Goal: Information Seeking & Learning: Learn about a topic

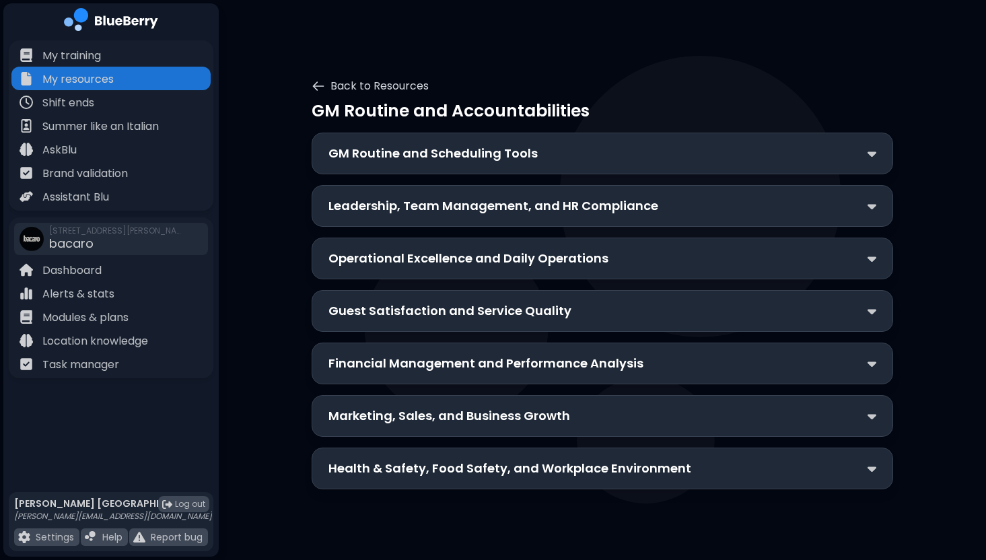
scroll to position [38, 0]
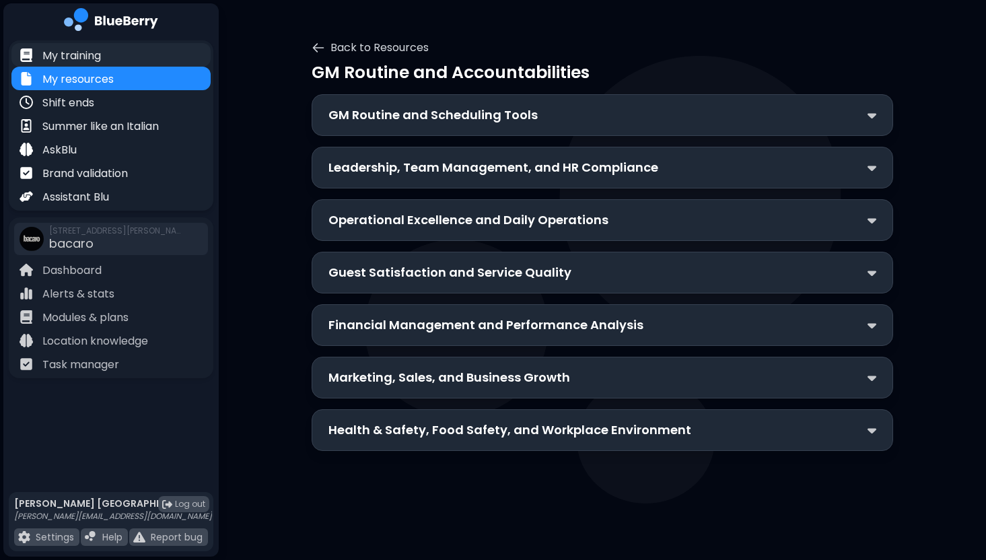
click at [73, 55] on p "My training" at bounding box center [71, 56] width 59 height 16
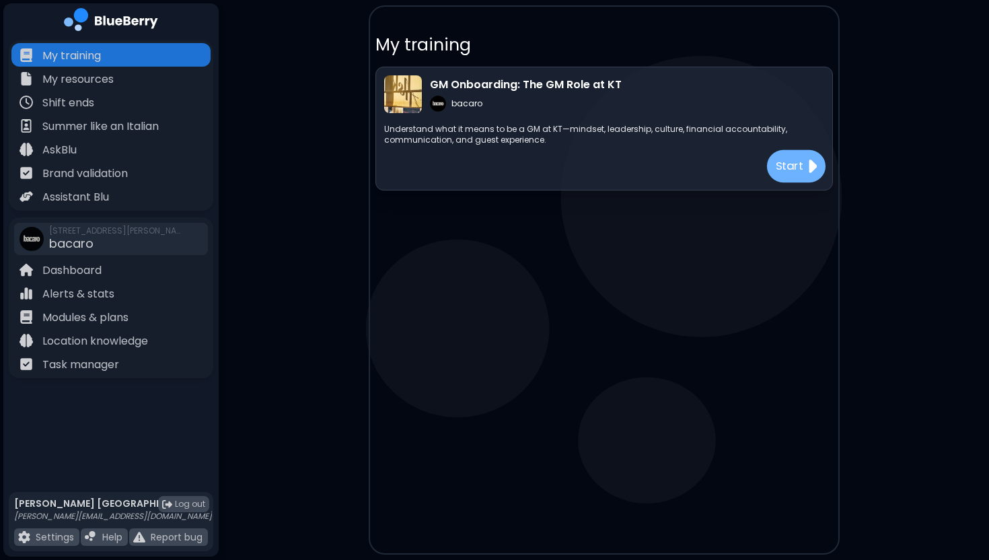
click at [797, 167] on p "Start" at bounding box center [789, 166] width 28 height 17
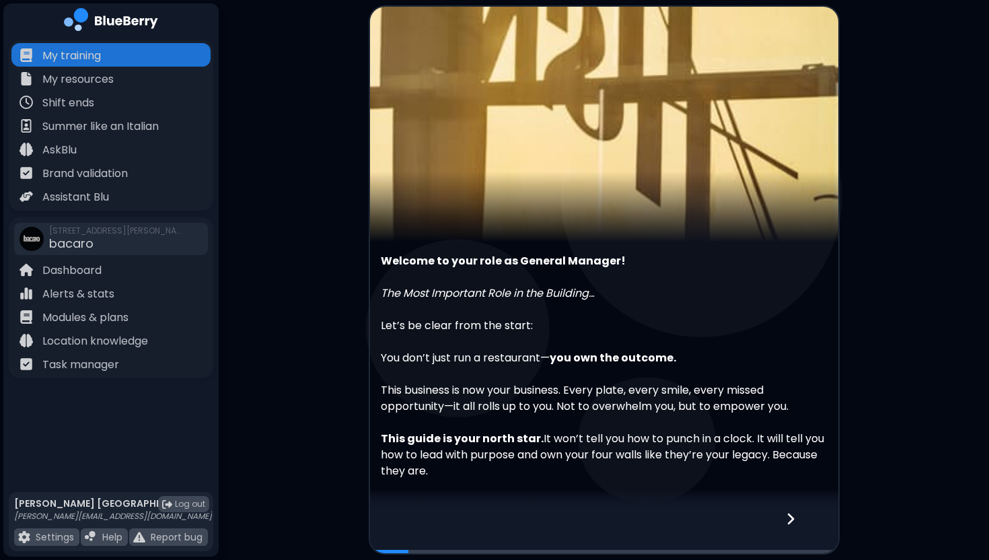
click at [794, 519] on icon at bounding box center [790, 518] width 7 height 11
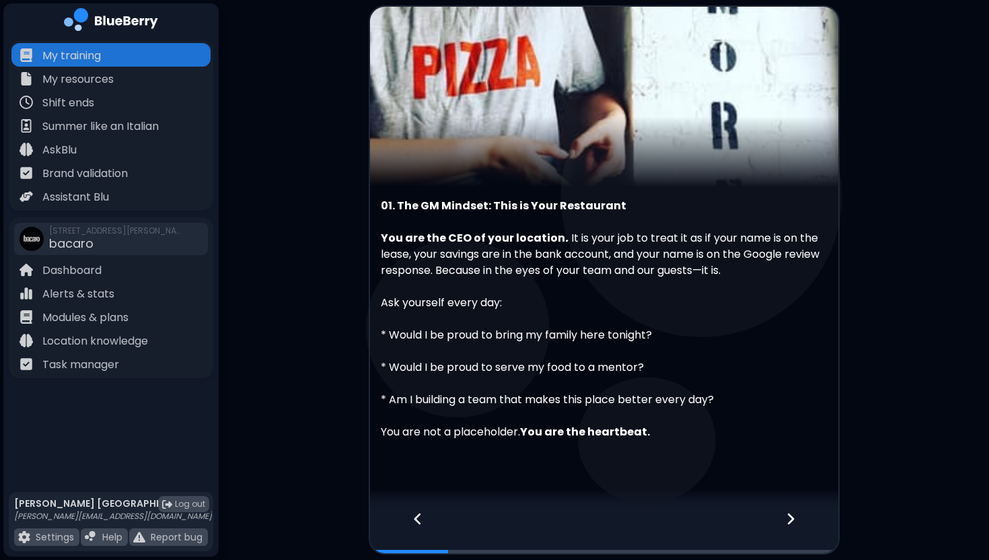
scroll to position [63, 0]
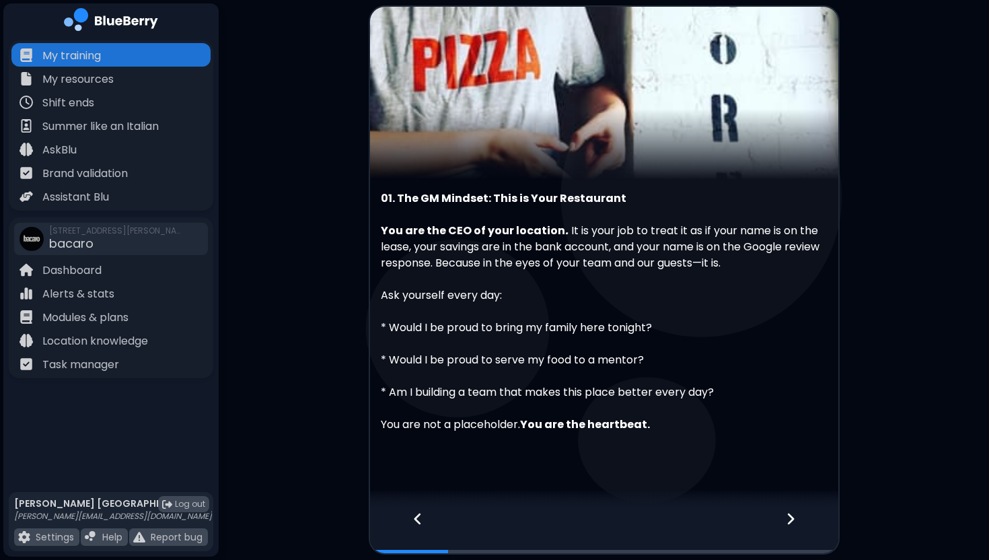
click at [790, 519] on icon at bounding box center [790, 519] width 9 height 15
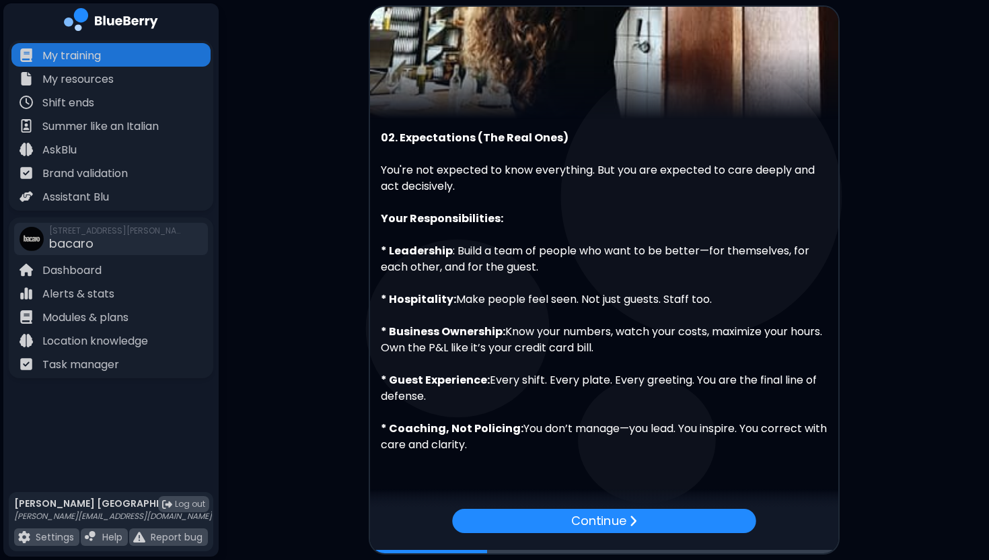
scroll to position [124, 0]
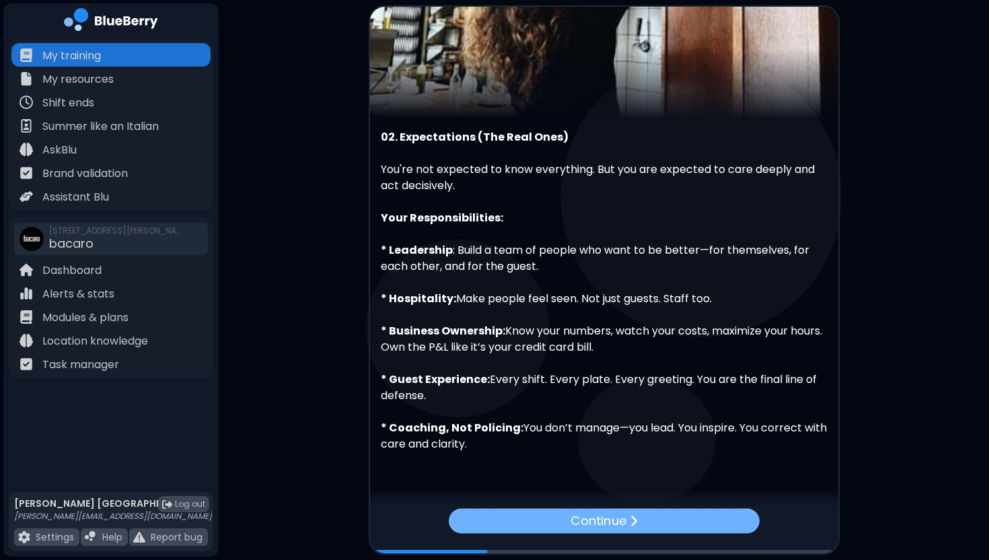
click at [708, 520] on div "Continue" at bounding box center [603, 520] width 311 height 25
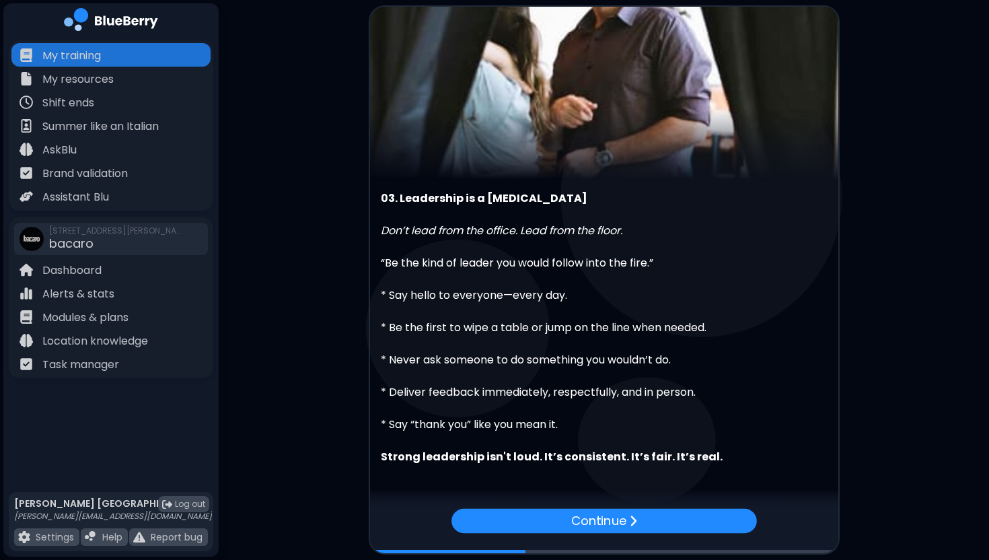
scroll to position [63, 0]
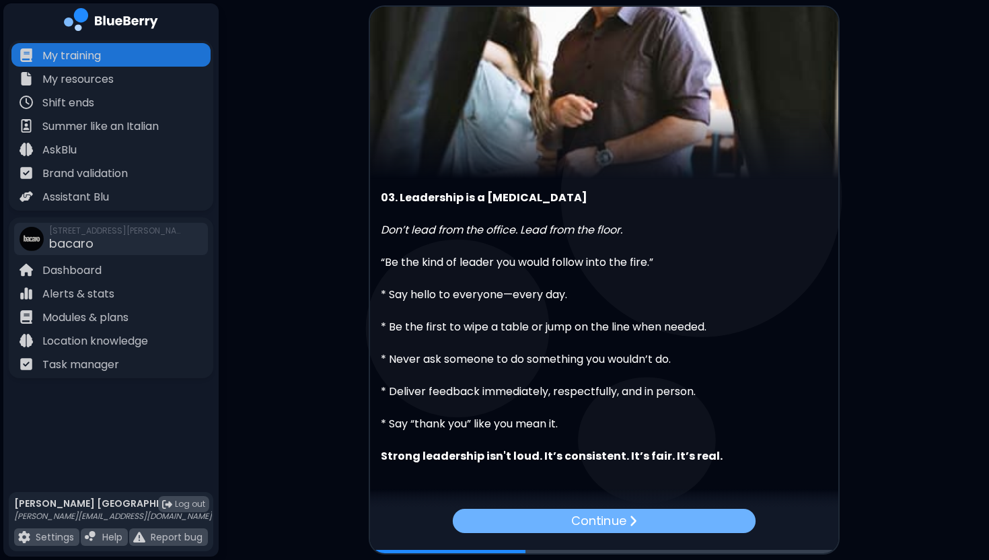
click at [636, 522] on img at bounding box center [633, 520] width 8 height 13
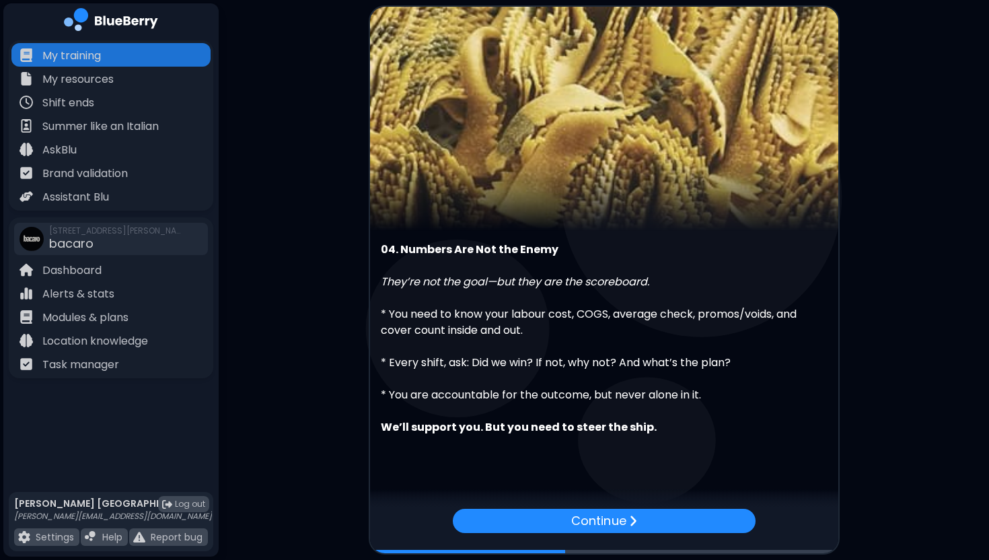
scroll to position [13, 0]
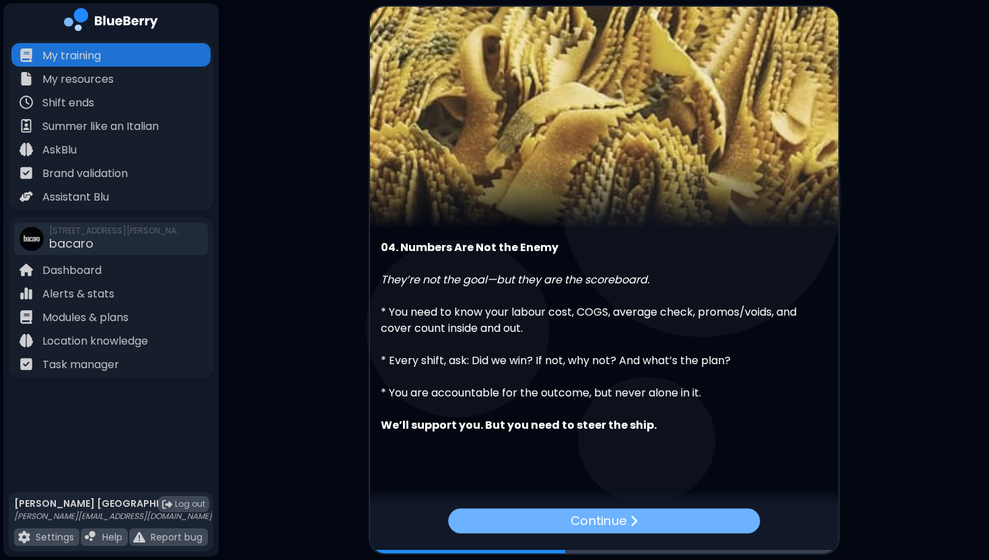
click at [627, 527] on p "Continue" at bounding box center [599, 521] width 56 height 20
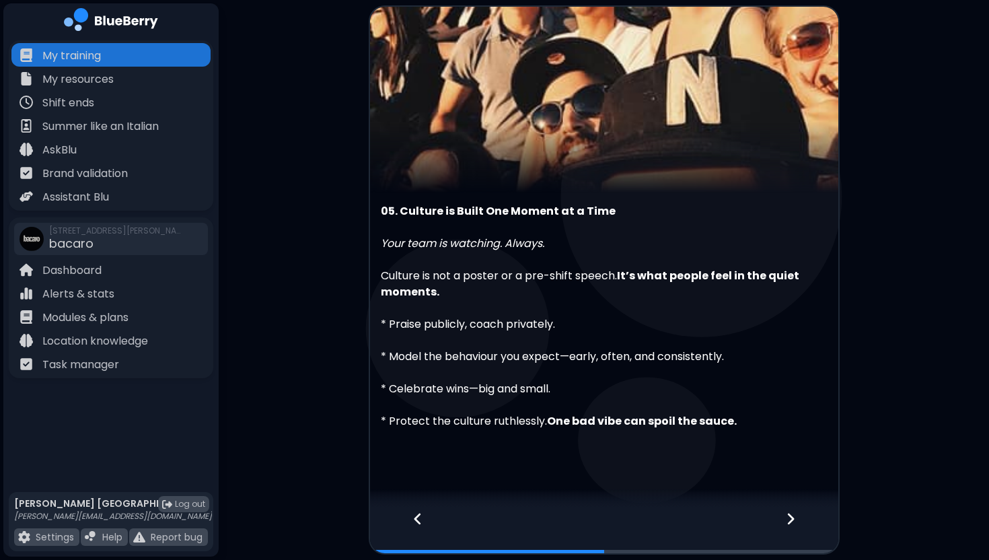
scroll to position [57, 0]
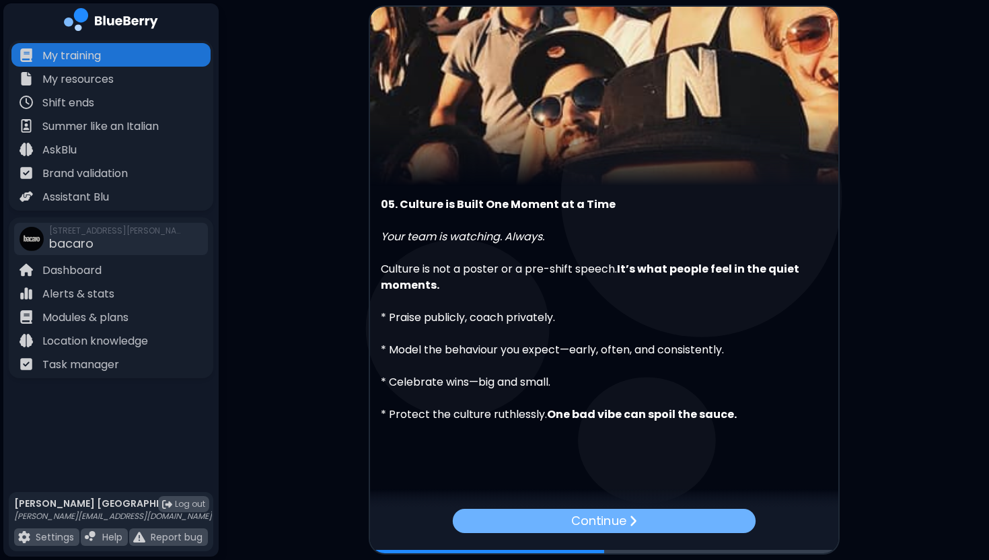
click at [605, 520] on p "Continue" at bounding box center [598, 521] width 55 height 19
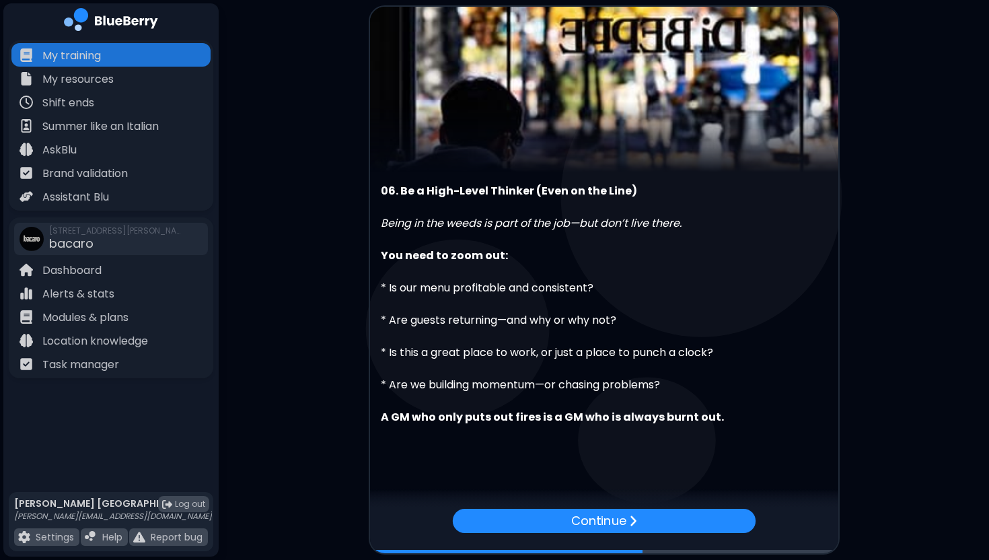
scroll to position [73, 0]
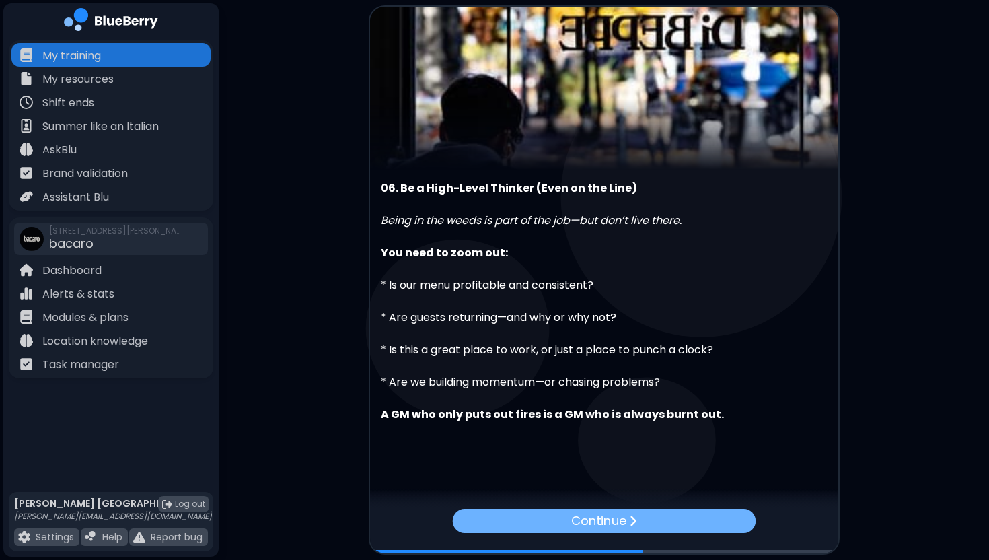
click at [612, 521] on p "Continue" at bounding box center [598, 521] width 55 height 19
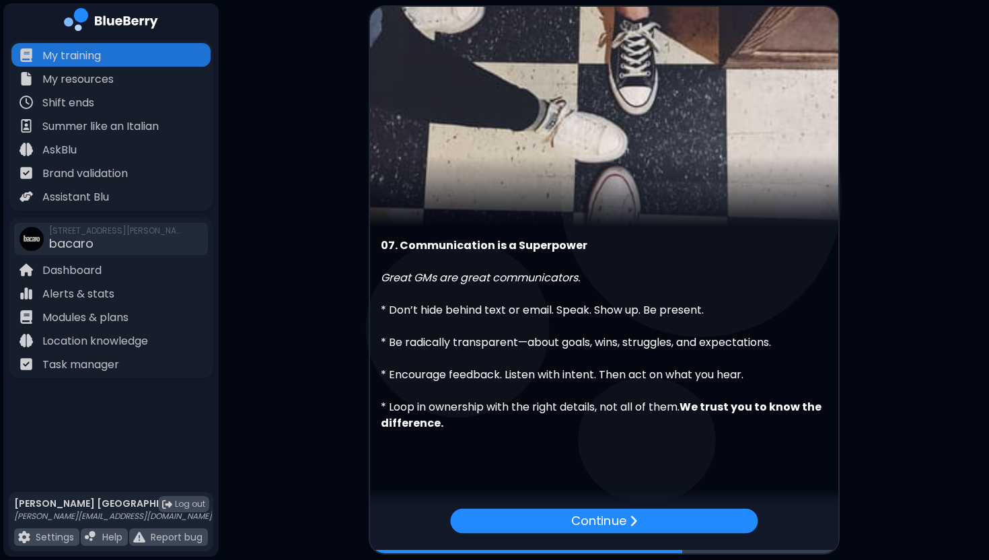
scroll to position [24, 0]
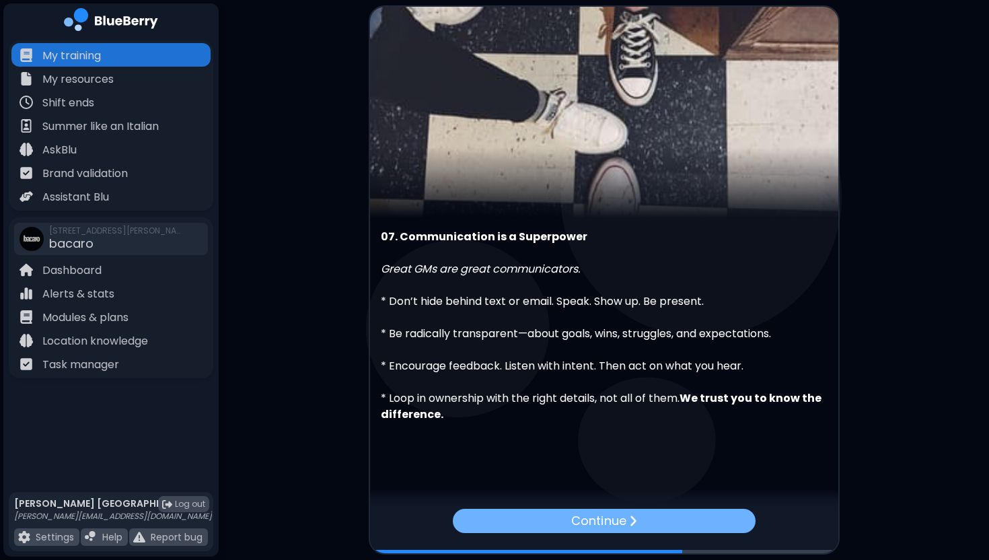
click at [613, 516] on p "Continue" at bounding box center [598, 521] width 55 height 19
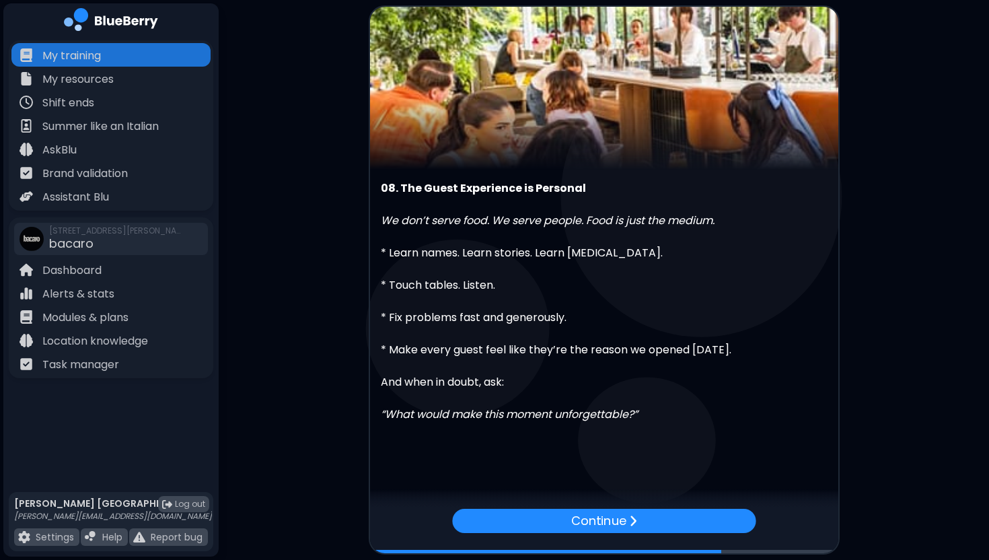
scroll to position [73, 0]
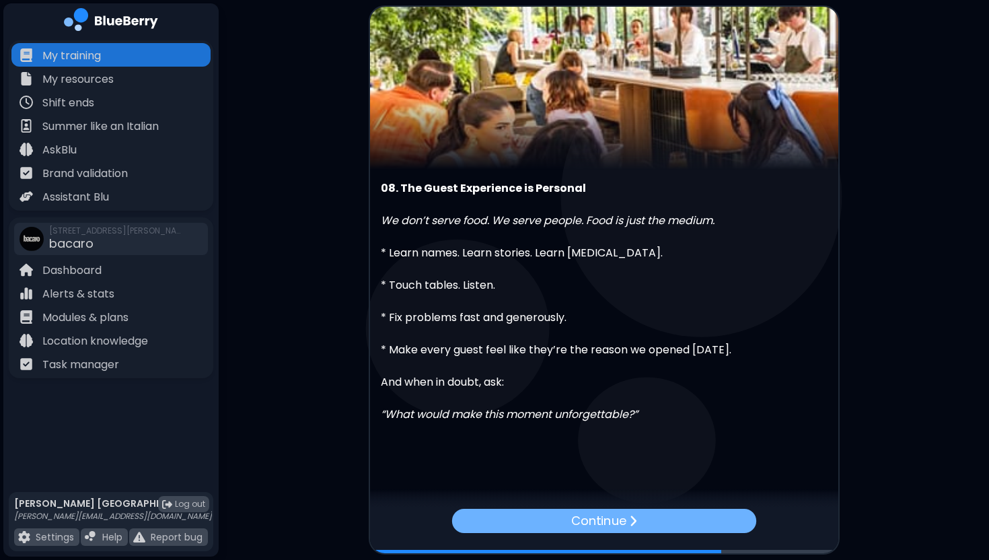
click at [619, 524] on p "Continue" at bounding box center [598, 521] width 55 height 19
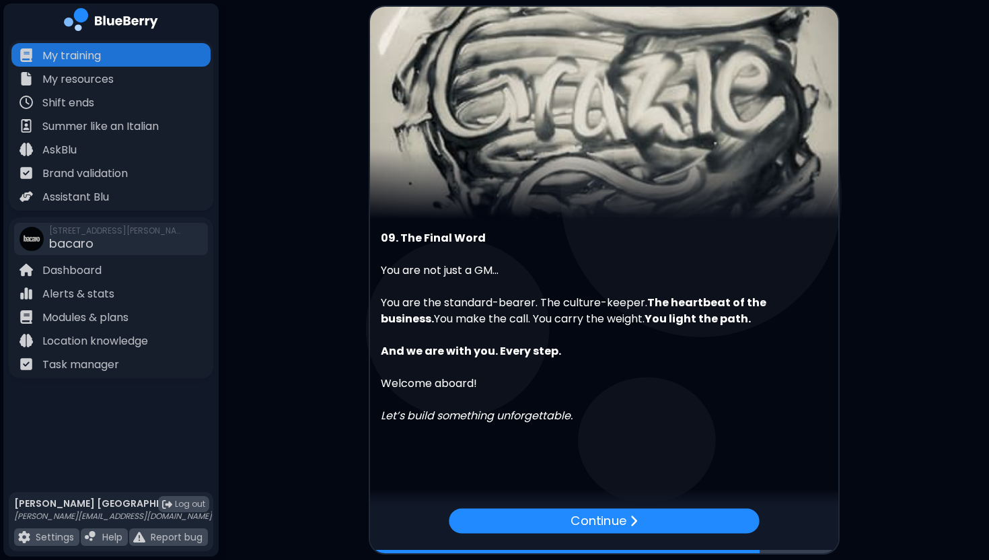
scroll to position [24, 0]
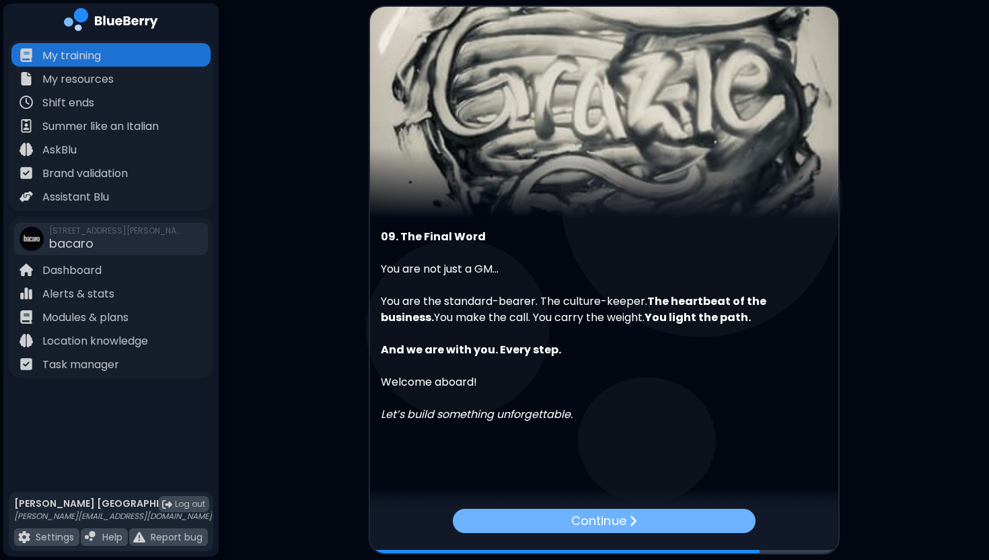
click at [618, 522] on p "Continue" at bounding box center [598, 521] width 55 height 19
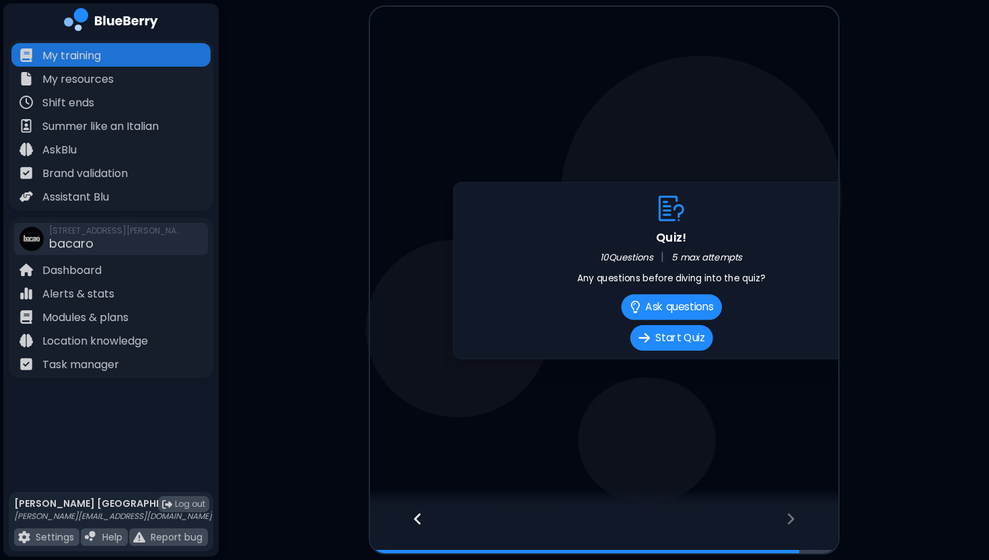
scroll to position [0, 0]
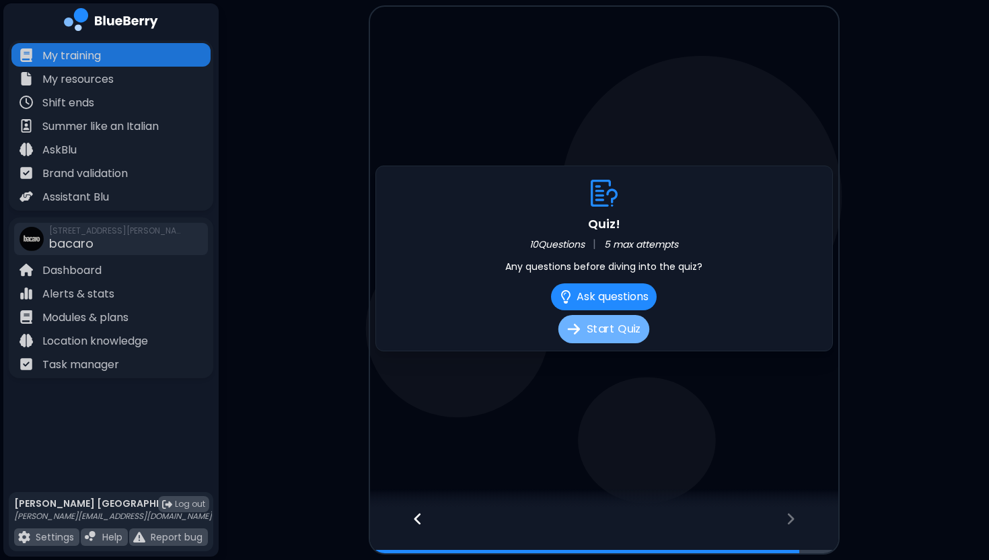
click at [613, 330] on button "Start Quiz" at bounding box center [604, 329] width 91 height 28
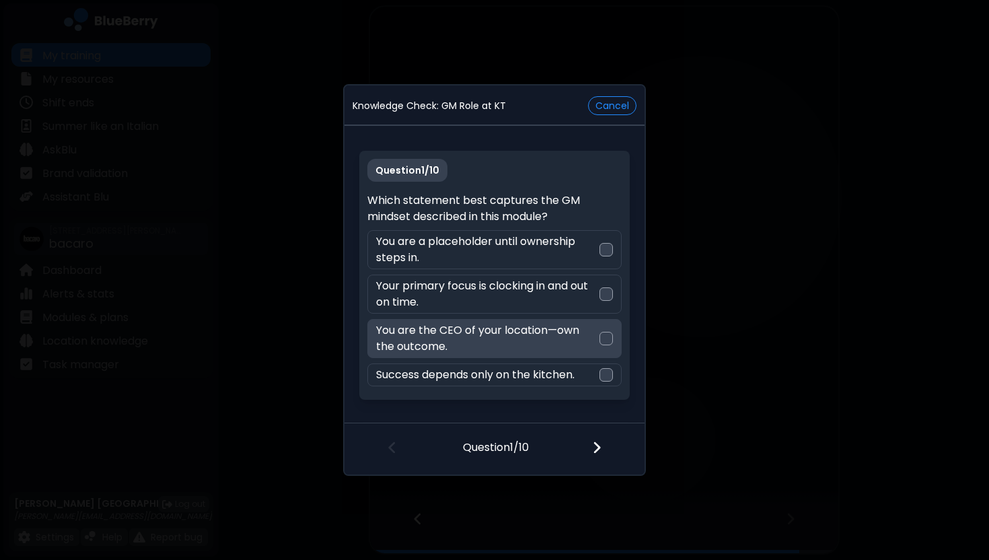
click at [549, 337] on p "You are the CEO of your location—own the outcome." at bounding box center [487, 338] width 223 height 32
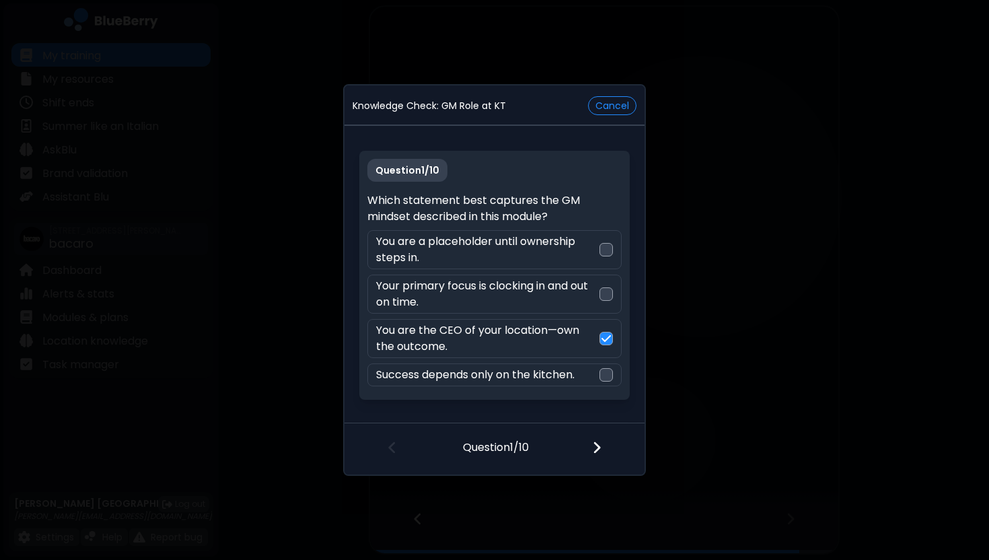
click at [591, 447] on div at bounding box center [604, 449] width 79 height 50
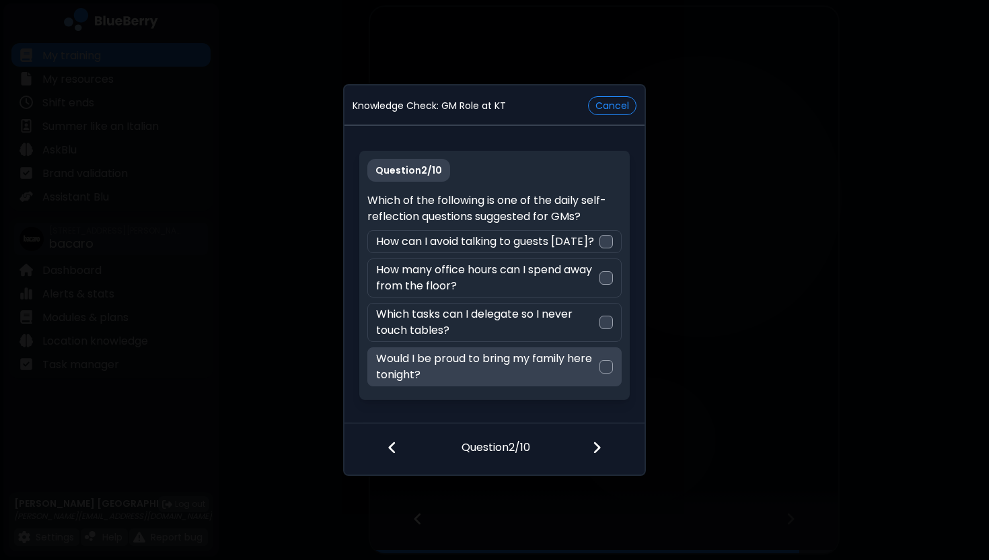
click at [568, 369] on p "Would I be proud to bring my family here tonight?" at bounding box center [487, 367] width 223 height 32
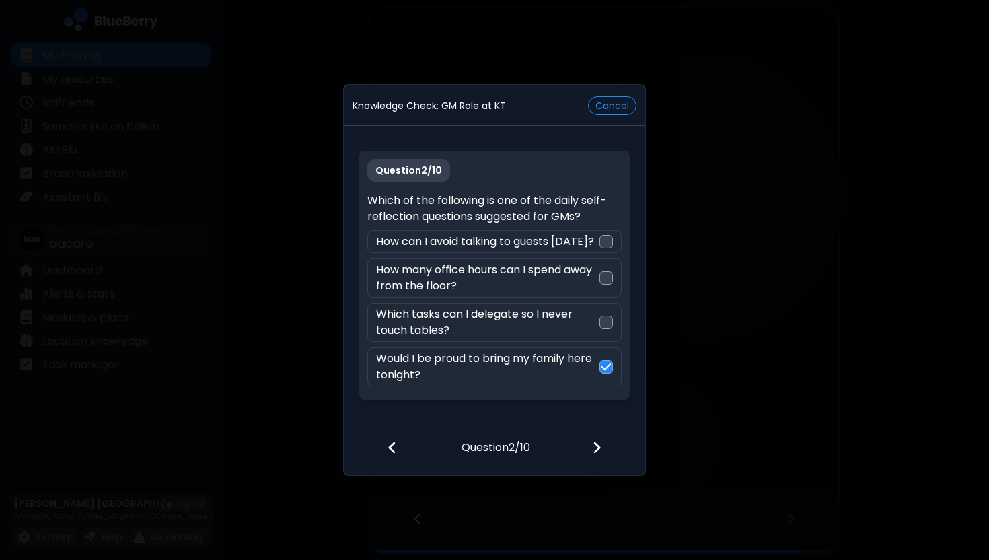
click at [598, 452] on img at bounding box center [596, 447] width 9 height 15
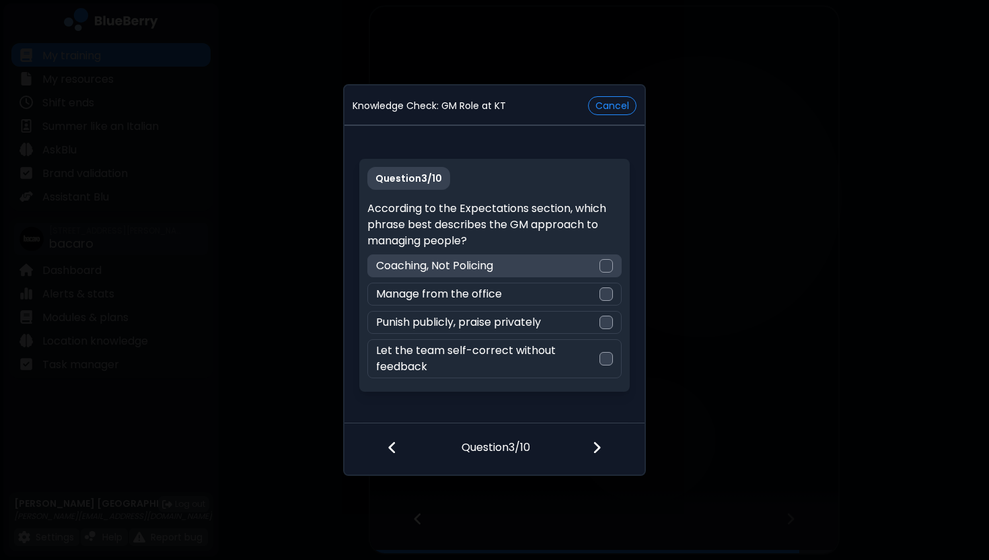
click at [577, 267] on div "Coaching, Not Policing" at bounding box center [494, 265] width 254 height 23
click at [599, 452] on img at bounding box center [596, 447] width 9 height 15
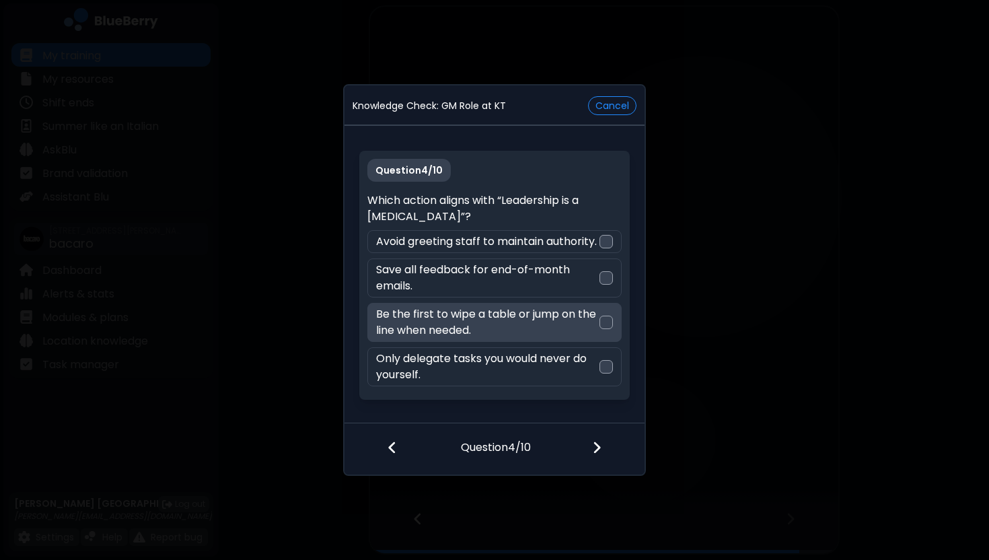
click at [559, 330] on p "Be the first to wipe a table or jump on the line when needed." at bounding box center [487, 322] width 223 height 32
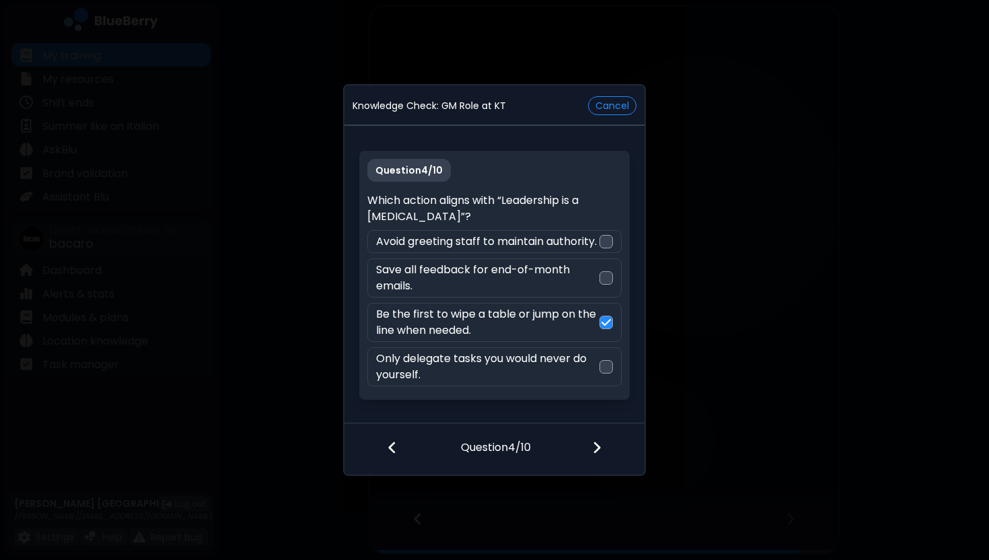
click at [600, 446] on img at bounding box center [596, 447] width 9 height 15
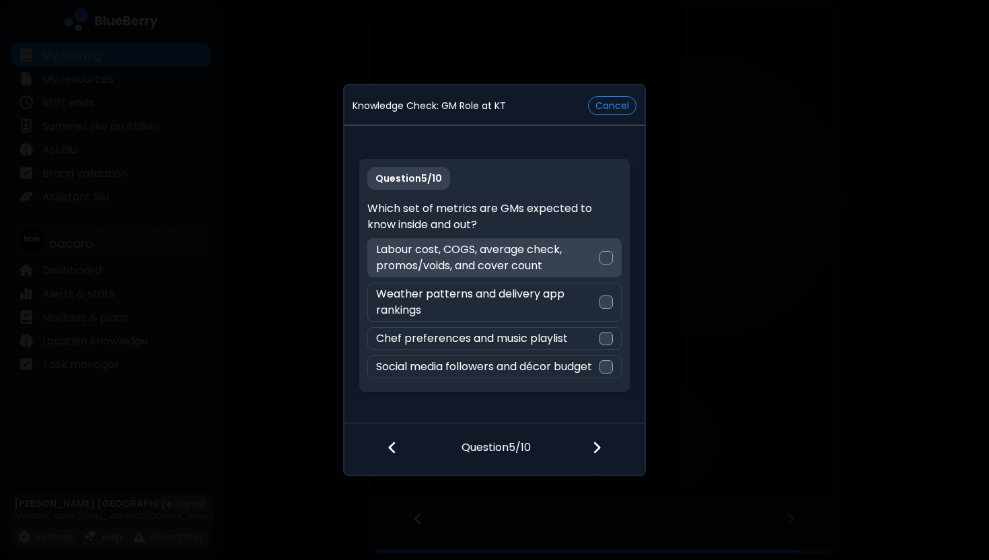
click at [590, 257] on p "Labour cost, COGS, average check, promos/voids, and cover count" at bounding box center [487, 258] width 223 height 32
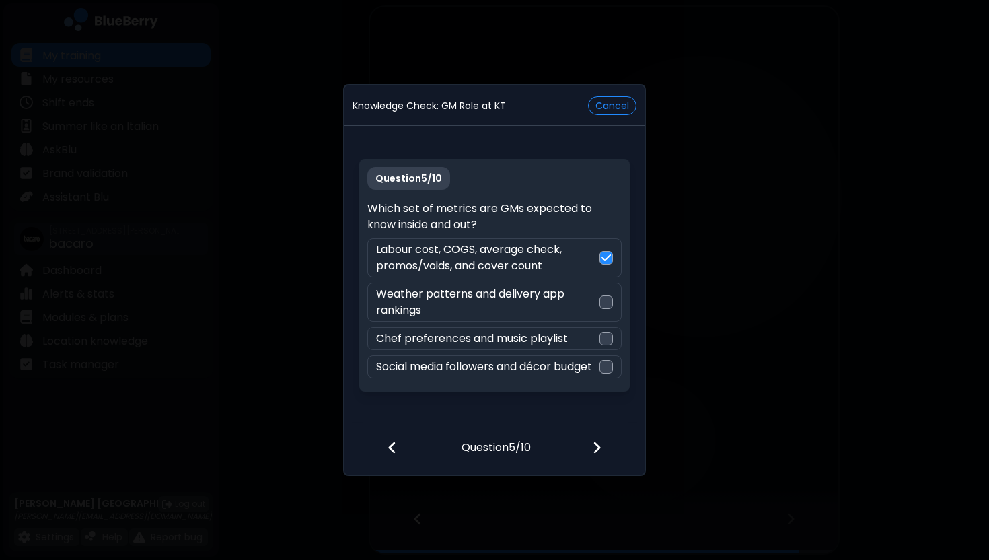
click at [599, 448] on img at bounding box center [596, 447] width 9 height 15
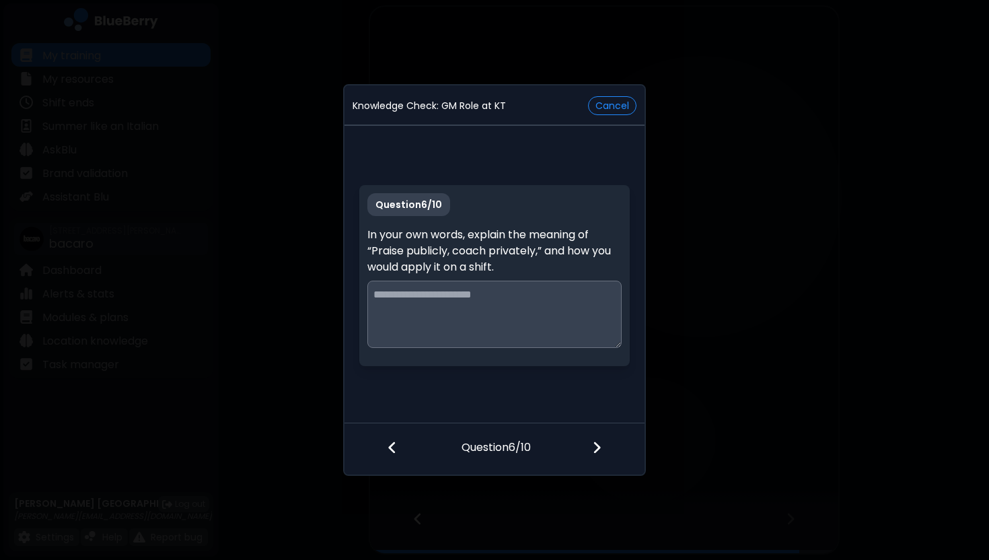
click at [513, 291] on textarea at bounding box center [494, 314] width 254 height 67
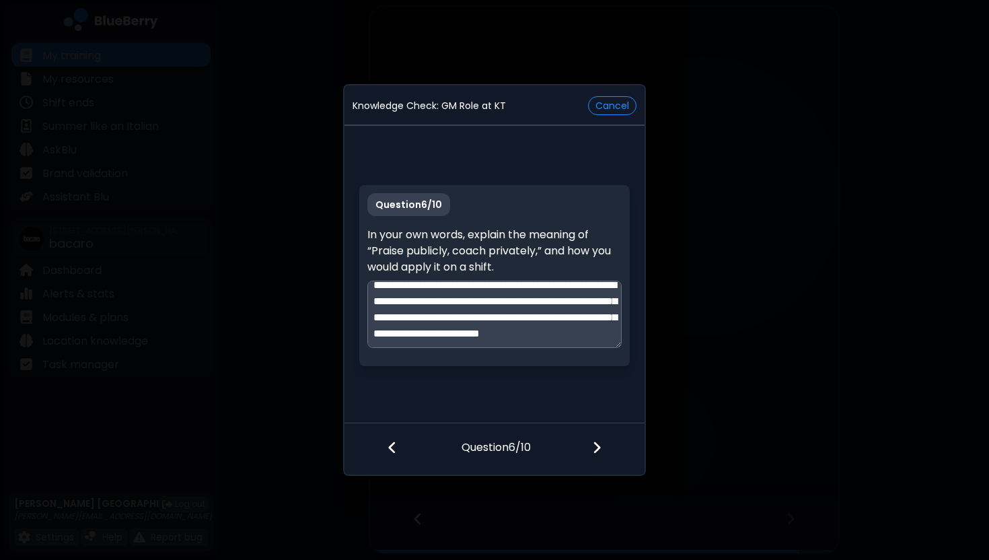
scroll to position [36, 0]
drag, startPoint x: 425, startPoint y: 324, endPoint x: 370, endPoint y: 285, distance: 67.2
click at [370, 285] on textarea "**********" at bounding box center [494, 314] width 254 height 67
click at [409, 308] on textarea "**********" at bounding box center [494, 314] width 254 height 67
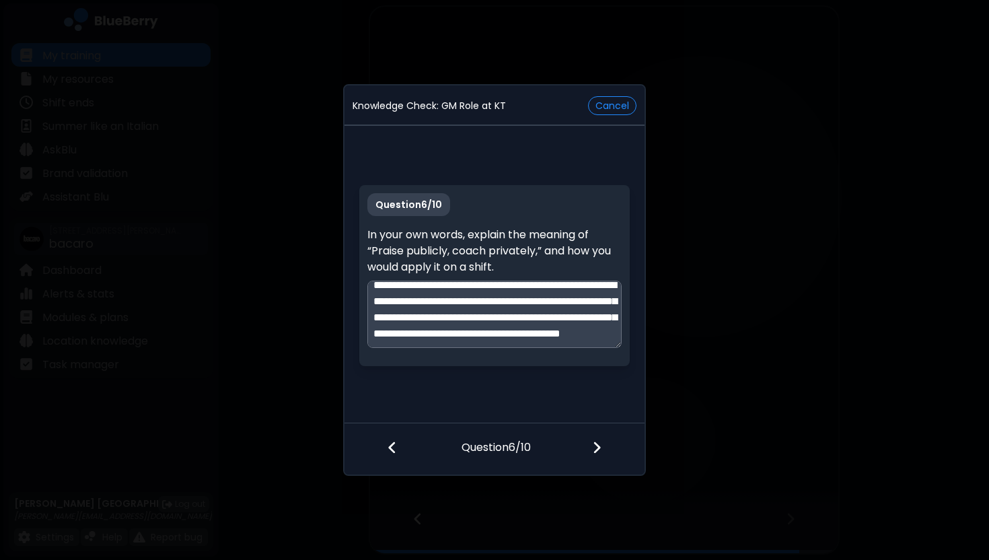
scroll to position [0, 0]
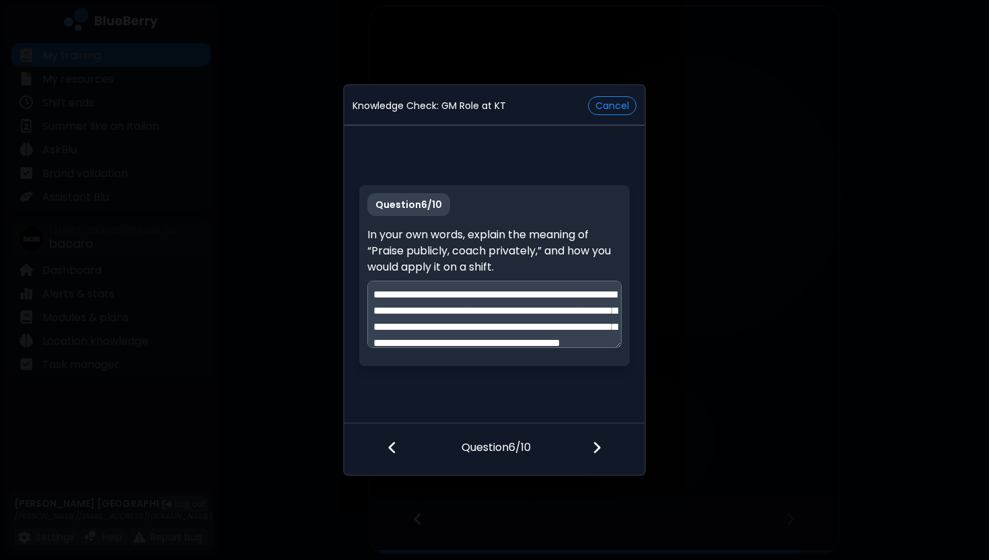
drag, startPoint x: 423, startPoint y: 329, endPoint x: 529, endPoint y: 314, distance: 107.4
click at [529, 314] on textarea "**********" at bounding box center [494, 314] width 254 height 67
click at [470, 341] on textarea "**********" at bounding box center [494, 314] width 254 height 67
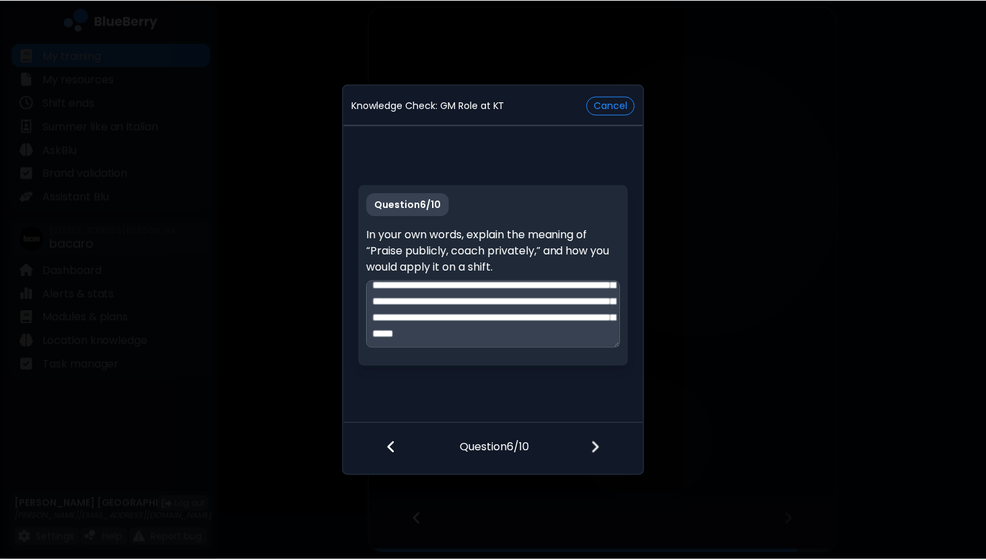
scroll to position [52, 0]
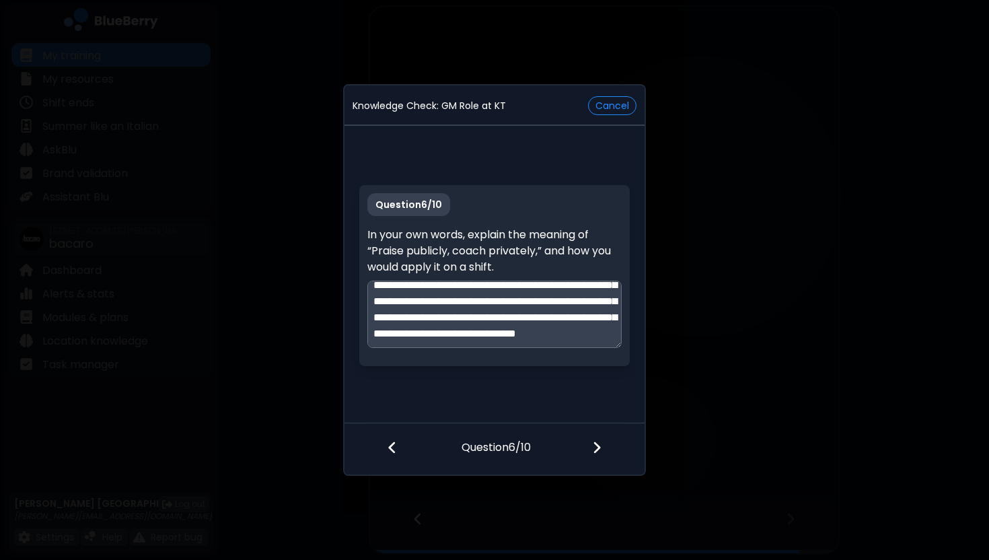
type textarea "**********"
click at [598, 441] on img at bounding box center [596, 447] width 9 height 15
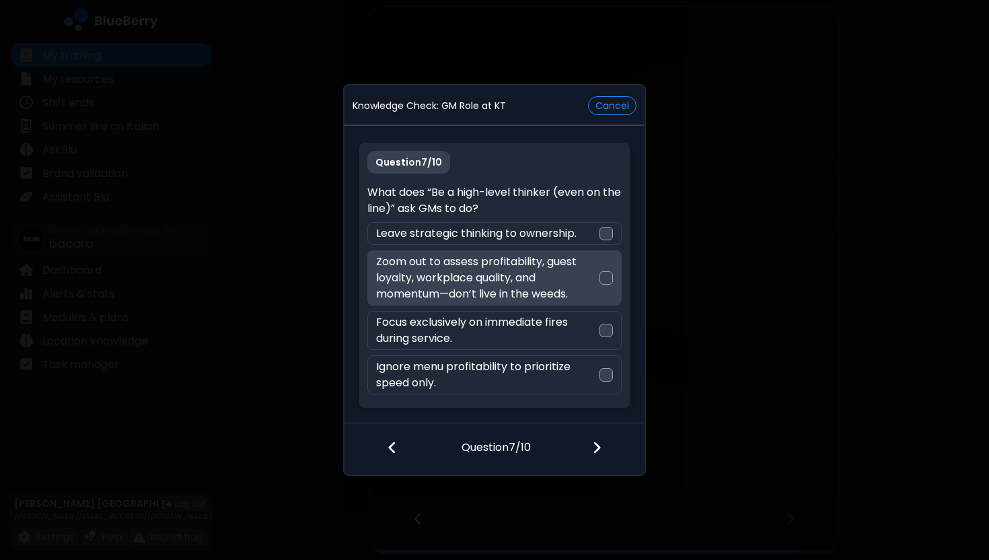
click at [571, 279] on p "Zoom out to assess profitability, guest loyalty, workplace quality, and momentu…" at bounding box center [487, 278] width 223 height 48
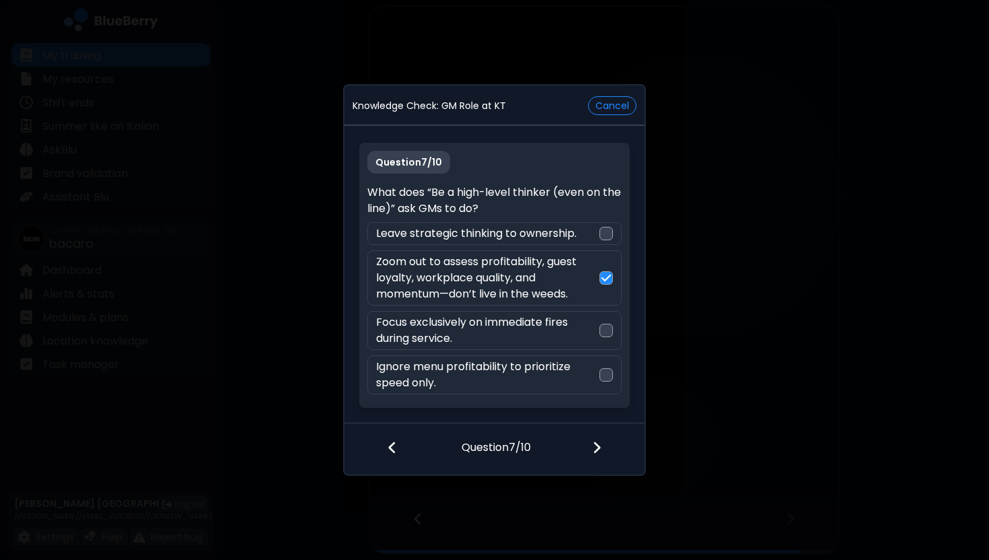
click at [596, 450] on img at bounding box center [596, 447] width 9 height 15
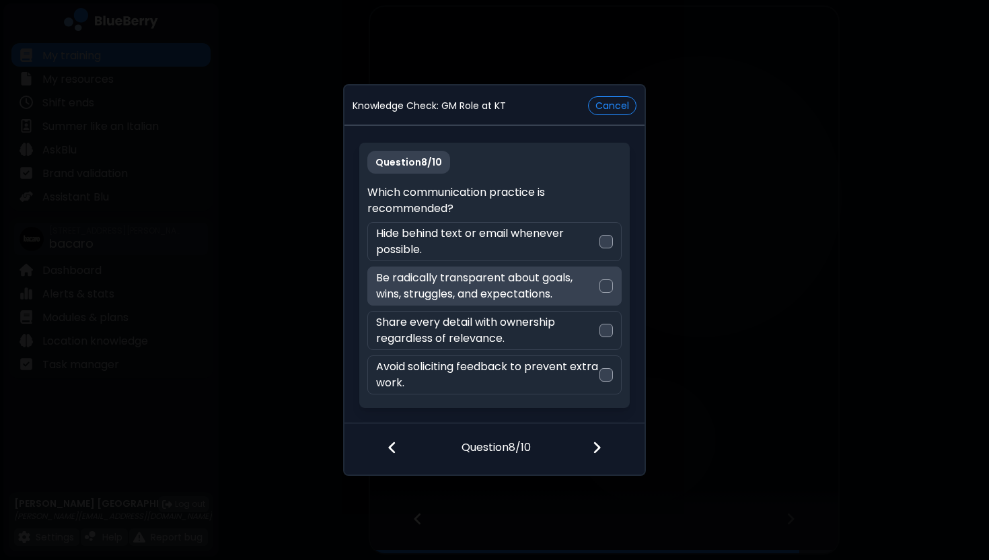
click at [586, 287] on p "Be radically transparent about goals, wins, struggles, and expectations." at bounding box center [487, 286] width 223 height 32
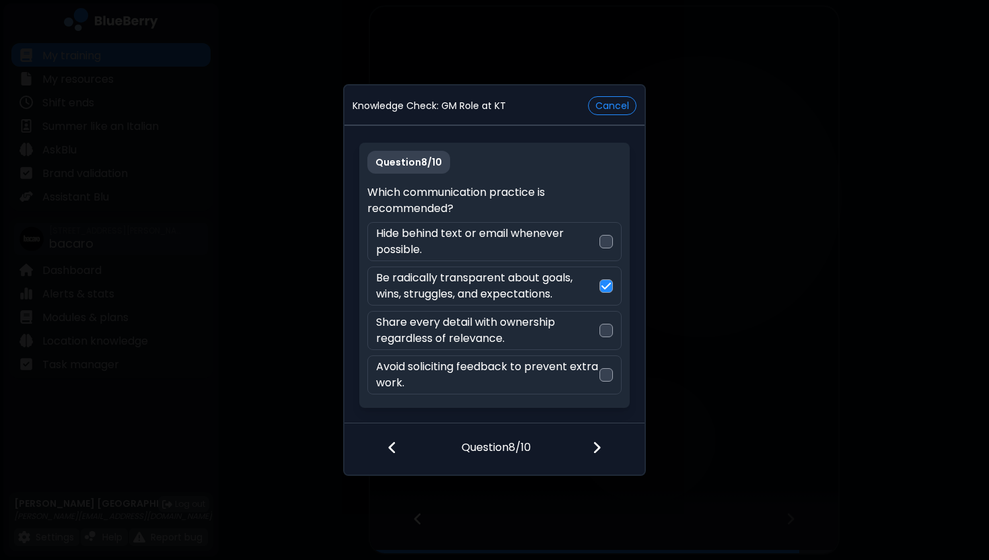
click at [597, 448] on img at bounding box center [596, 447] width 9 height 15
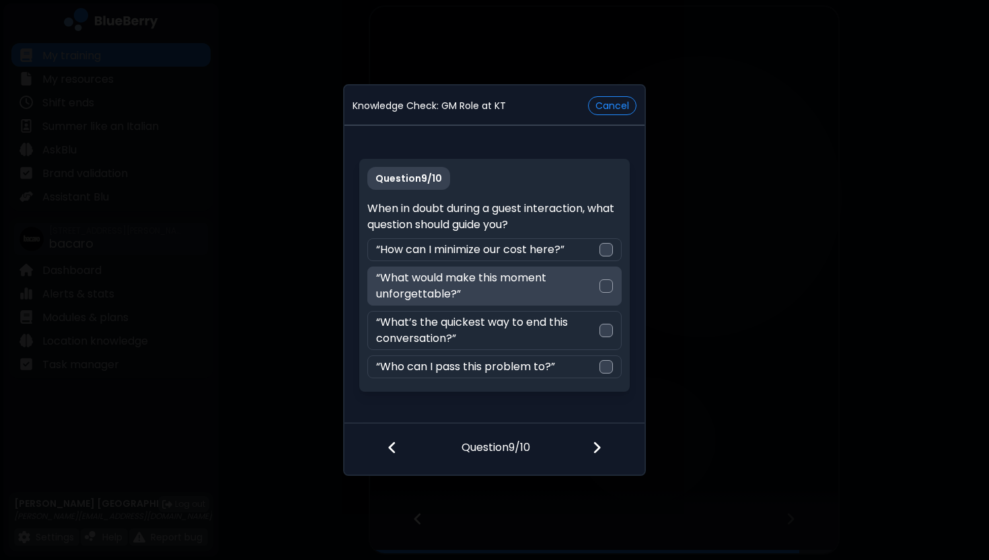
click at [591, 295] on p "“What would make this moment unforgettable?”" at bounding box center [487, 286] width 223 height 32
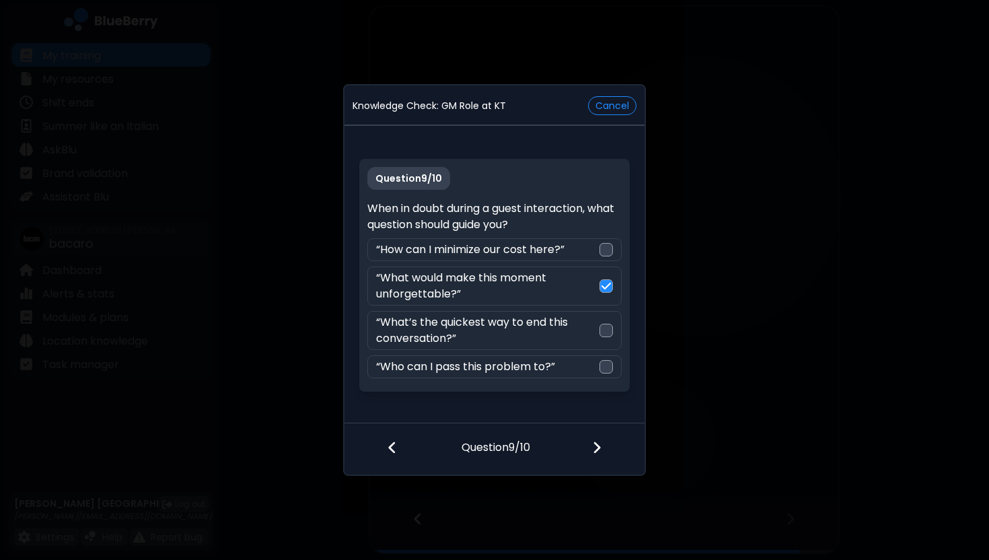
click at [594, 444] on img at bounding box center [596, 447] width 9 height 15
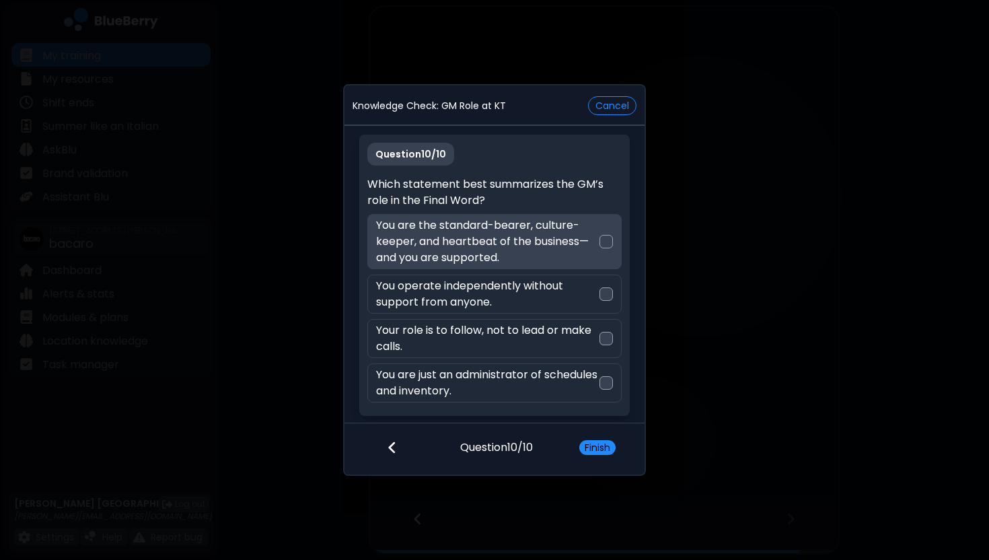
click at [577, 241] on p "You are the standard-bearer, culture-keeper, and heartbeat of the business—and …" at bounding box center [487, 241] width 223 height 48
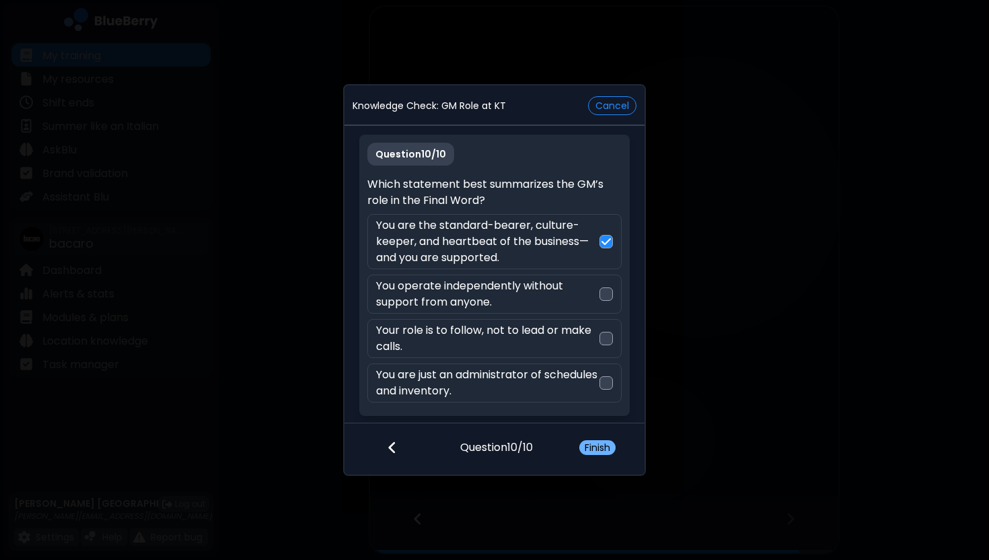
click at [599, 451] on button "Finish" at bounding box center [598, 447] width 36 height 15
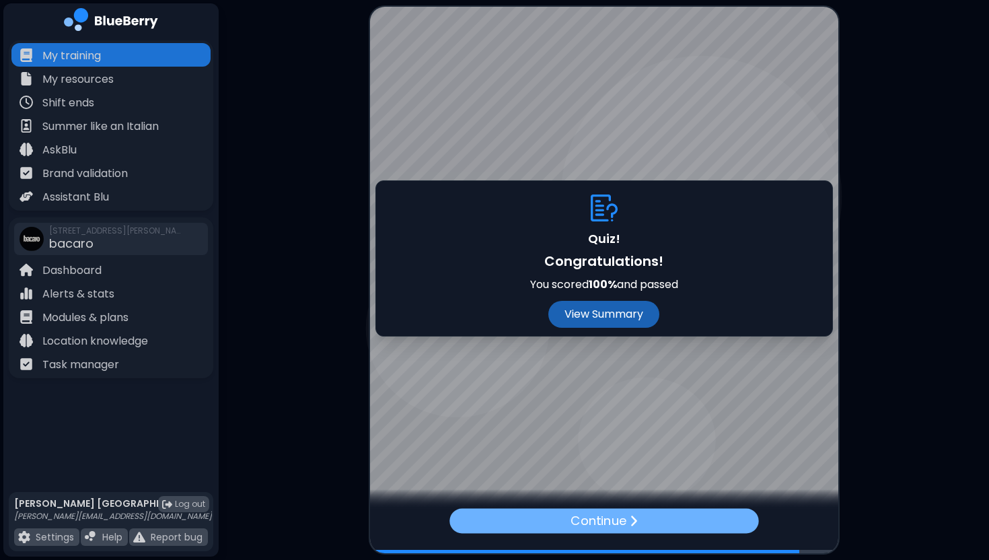
click at [597, 522] on p "Continue" at bounding box center [599, 521] width 56 height 20
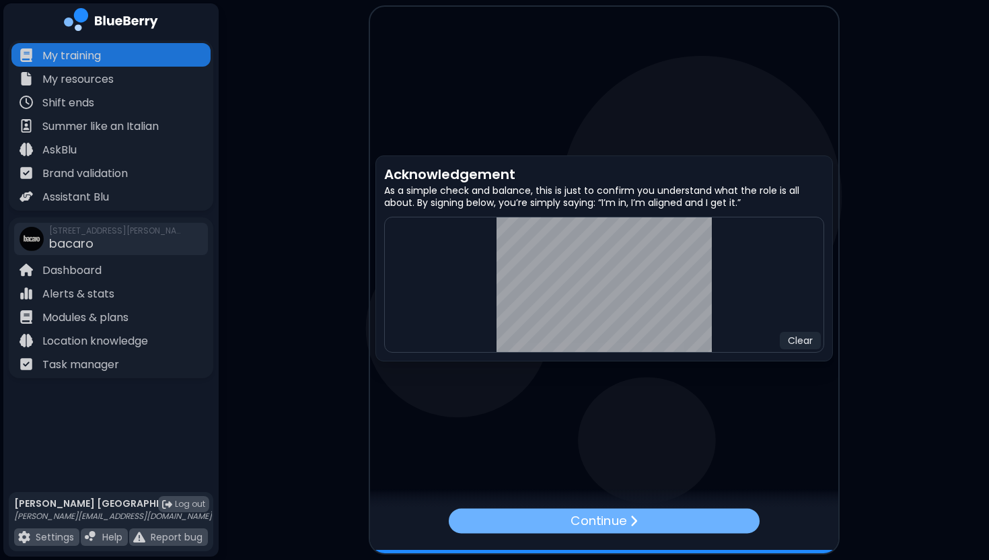
click at [706, 516] on div "Continue" at bounding box center [603, 520] width 311 height 25
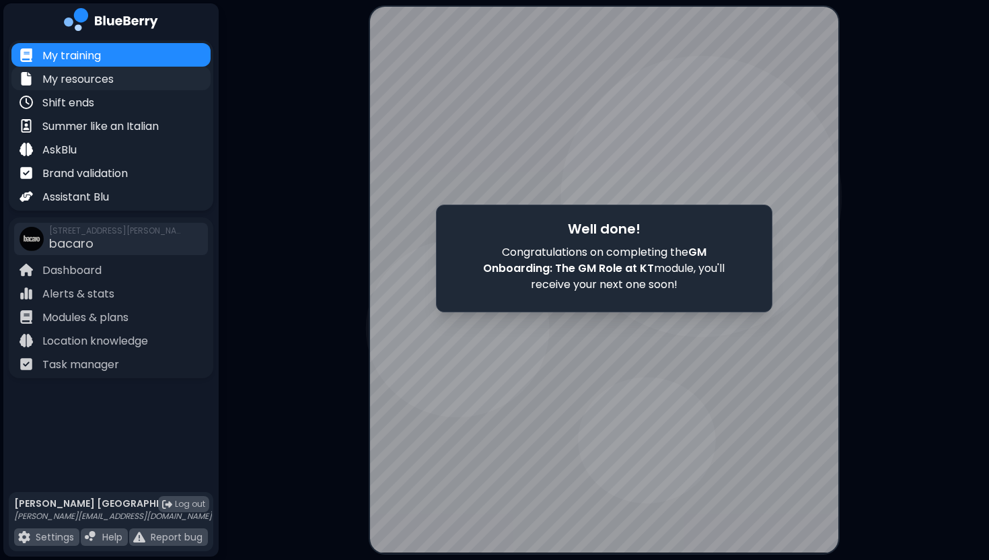
click at [111, 79] on p "My resources" at bounding box center [77, 79] width 71 height 16
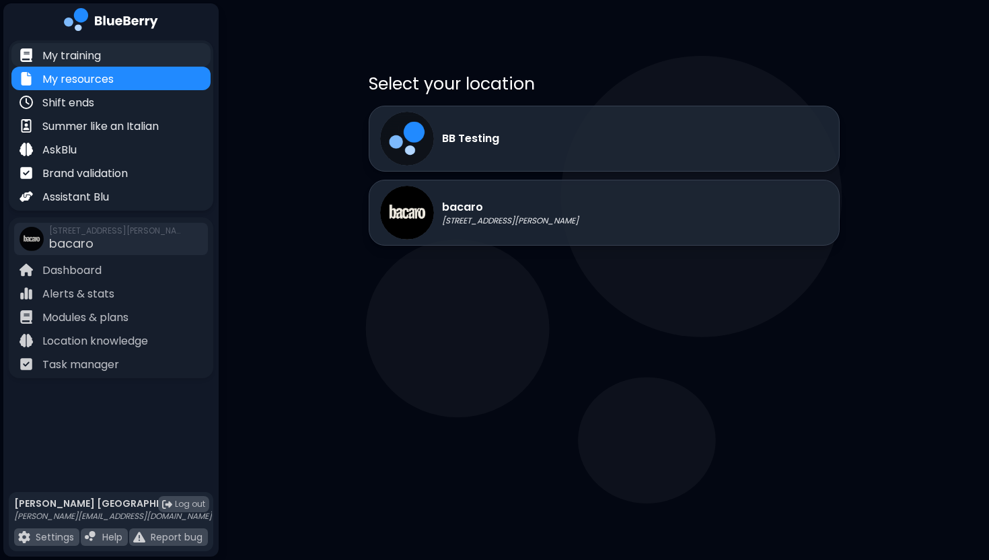
click at [110, 60] on div "My training" at bounding box center [110, 55] width 199 height 24
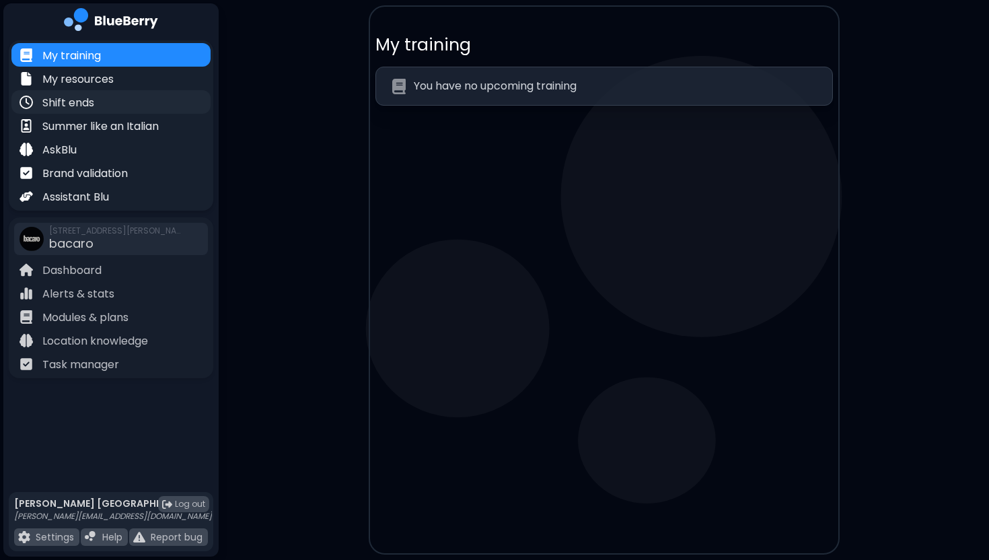
click at [101, 109] on div "Shift ends" at bounding box center [110, 102] width 199 height 24
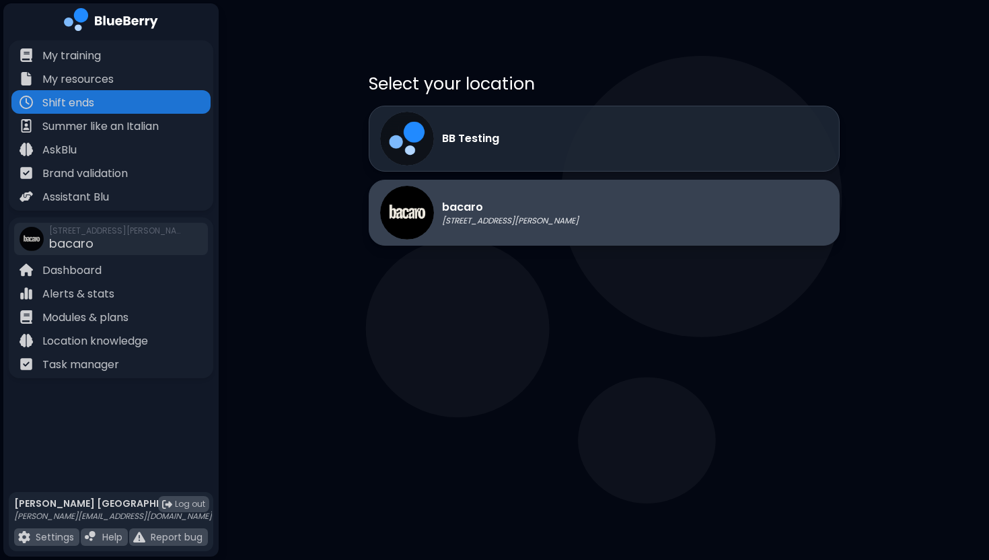
click at [456, 211] on p "bacaro" at bounding box center [510, 207] width 137 height 16
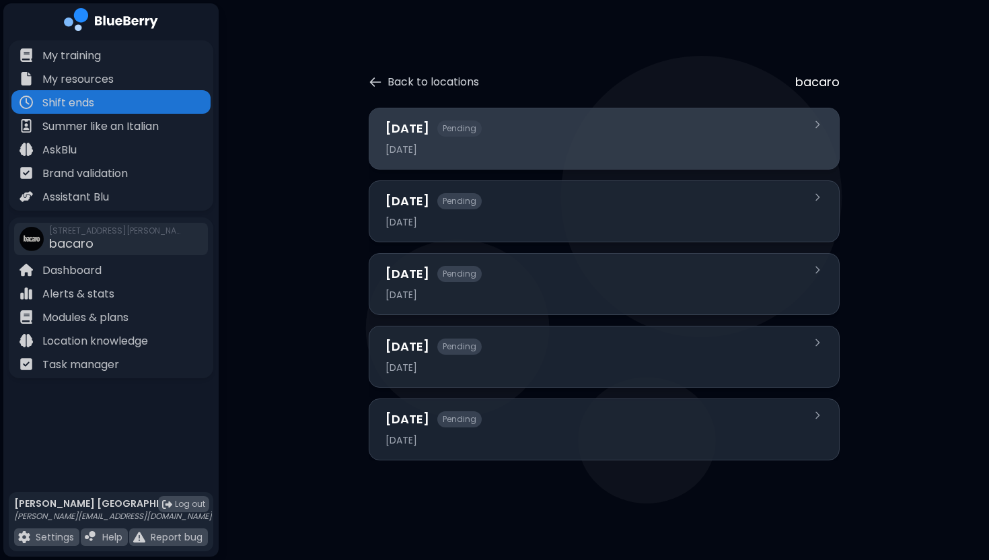
click at [472, 132] on span "Pending" at bounding box center [459, 128] width 44 height 16
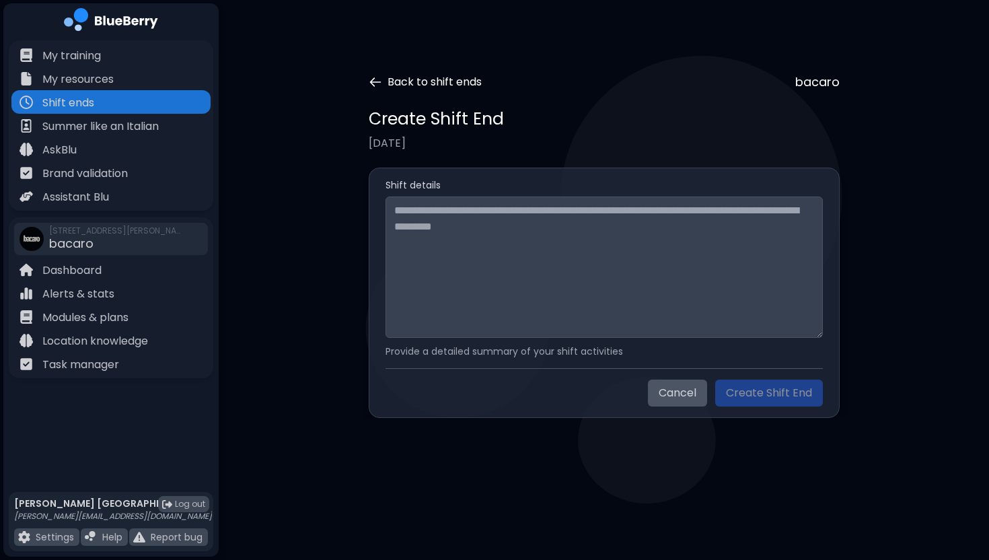
click at [379, 83] on icon at bounding box center [375, 81] width 13 height 13
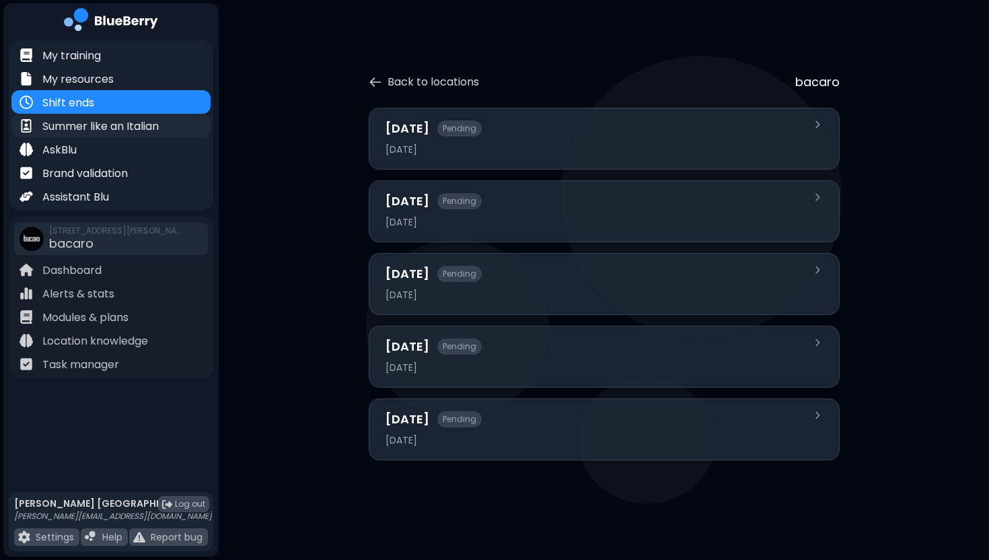
click at [120, 129] on p "Summer like an Italian" at bounding box center [100, 126] width 116 height 16
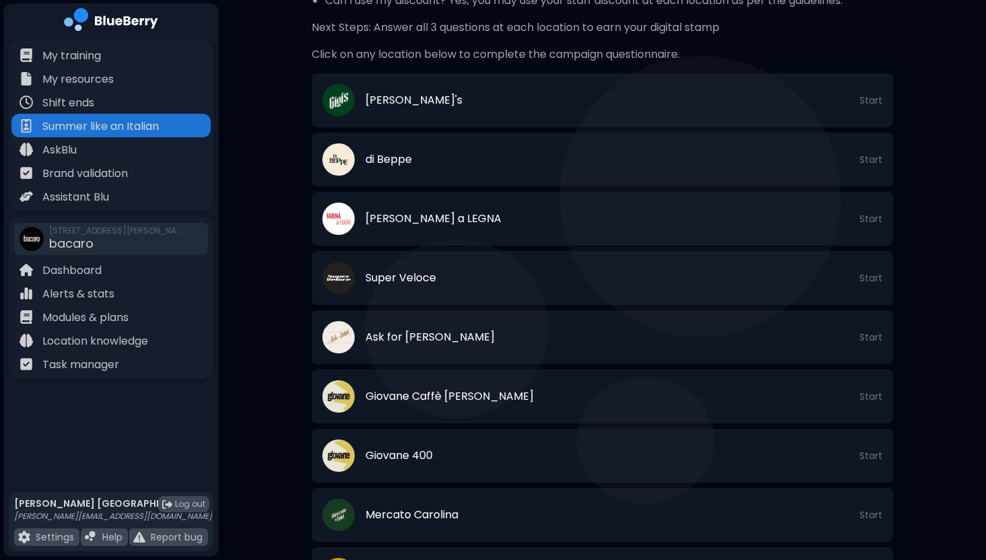
scroll to position [402, 0]
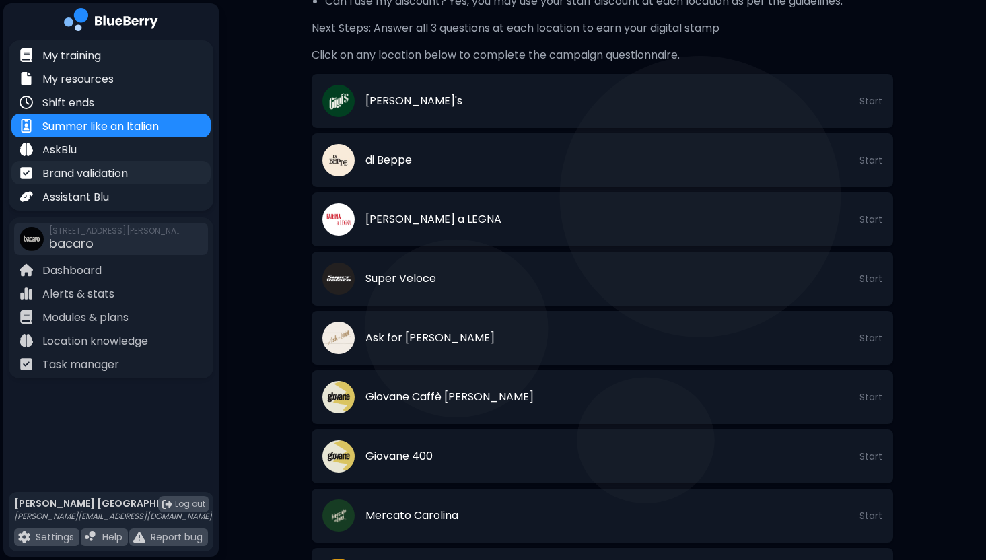
click at [145, 176] on div "Brand validation" at bounding box center [110, 173] width 199 height 24
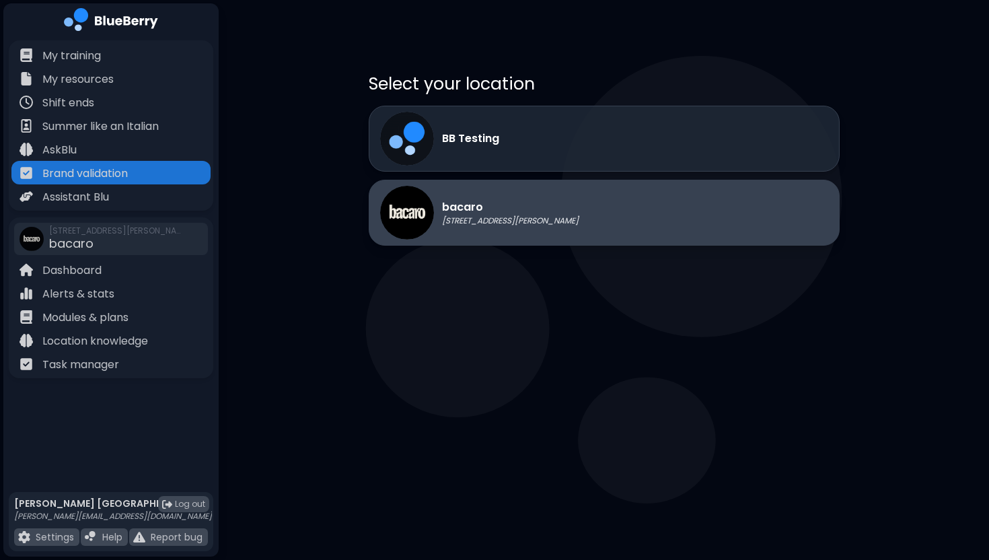
click at [434, 222] on div "bacaro [STREET_ADDRESS][PERSON_NAME]" at bounding box center [479, 213] width 199 height 54
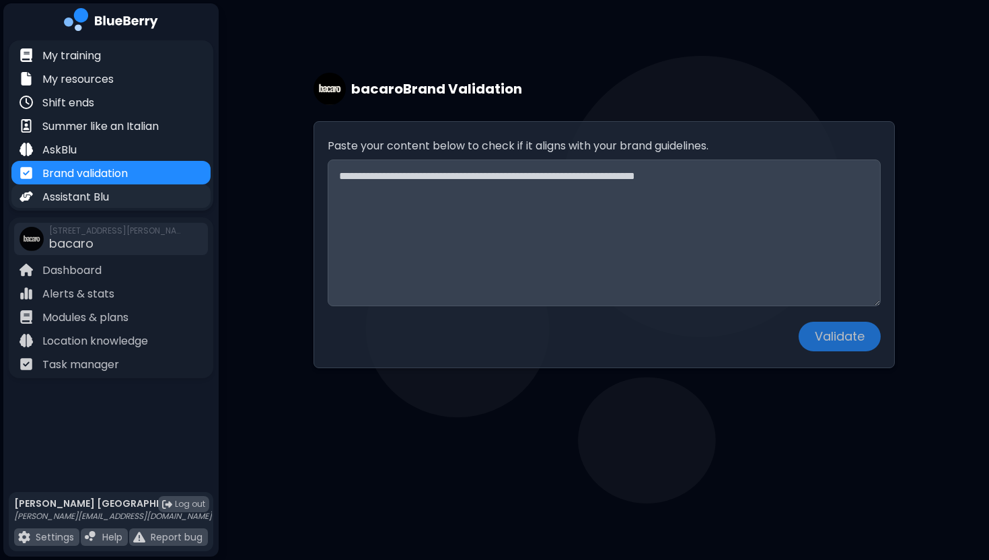
click at [137, 196] on div "Assistant Blu" at bounding box center [110, 196] width 199 height 24
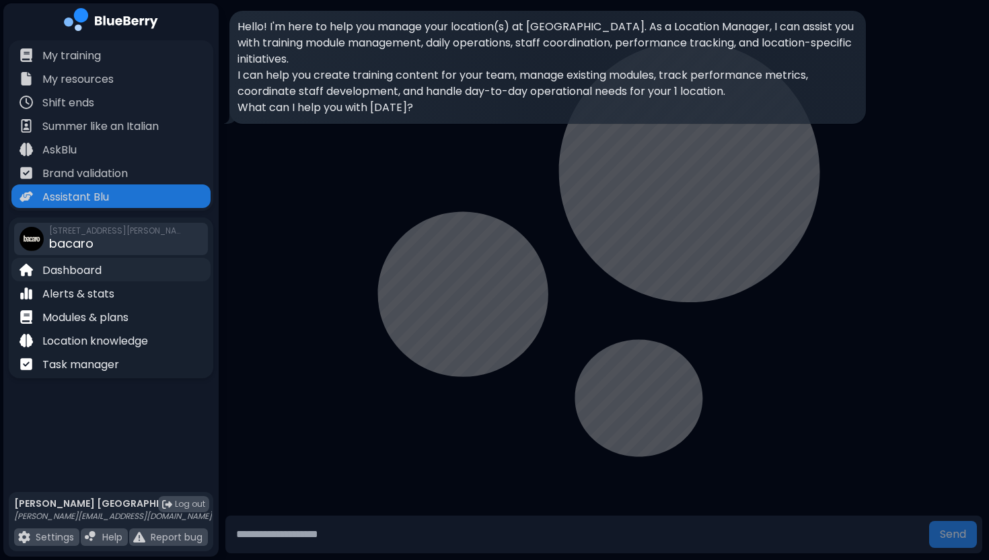
click at [107, 268] on div "Dashboard" at bounding box center [110, 270] width 199 height 24
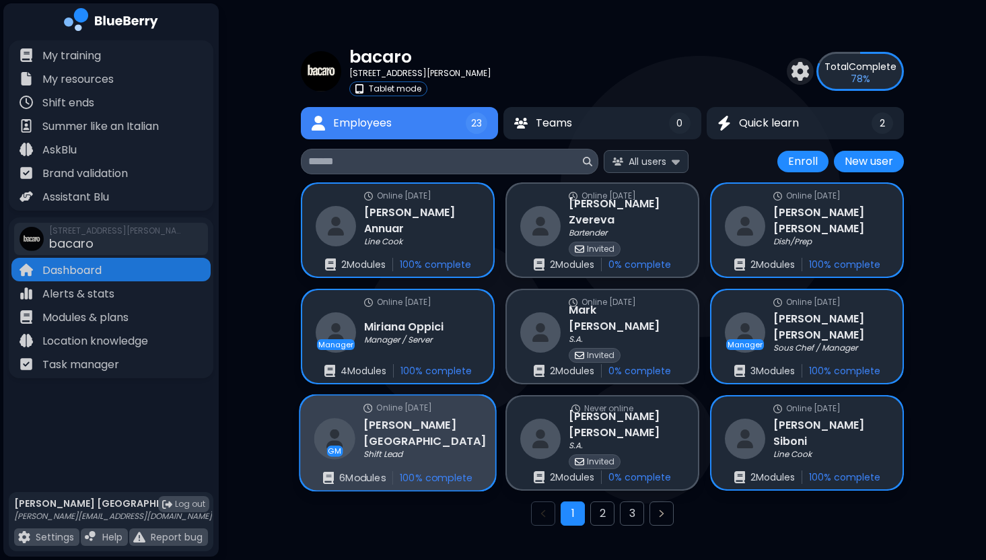
click at [422, 434] on h3 "[PERSON_NAME]" at bounding box center [424, 433] width 123 height 33
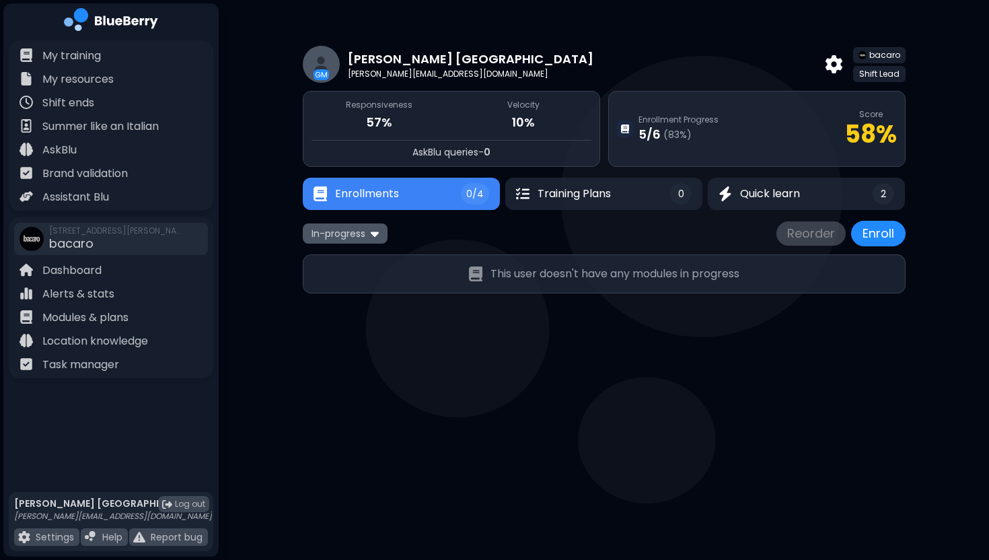
click at [378, 238] on img at bounding box center [375, 233] width 8 height 13
click at [373, 260] on button "All" at bounding box center [345, 260] width 77 height 20
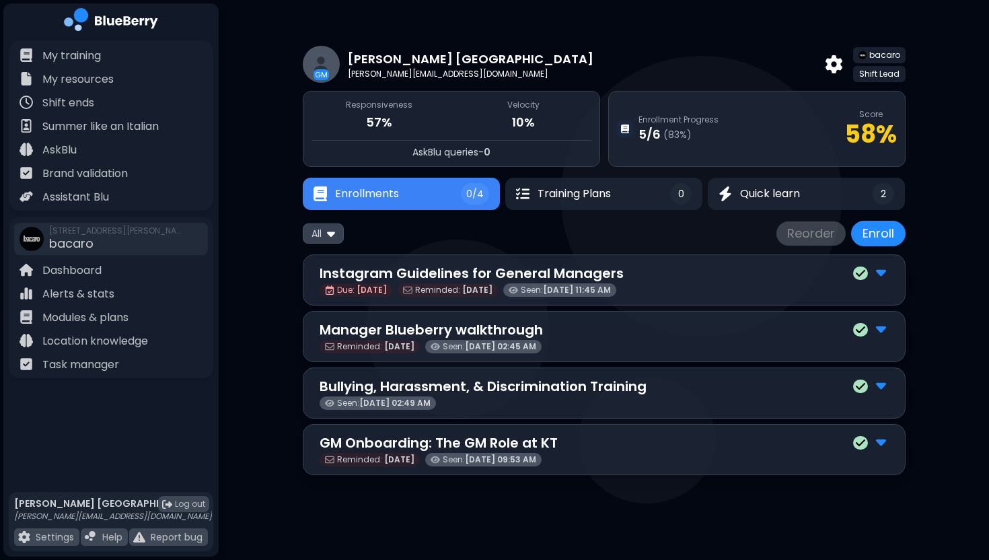
click at [378, 445] on p "GM Onboarding: The GM Role at KT" at bounding box center [439, 443] width 238 height 20
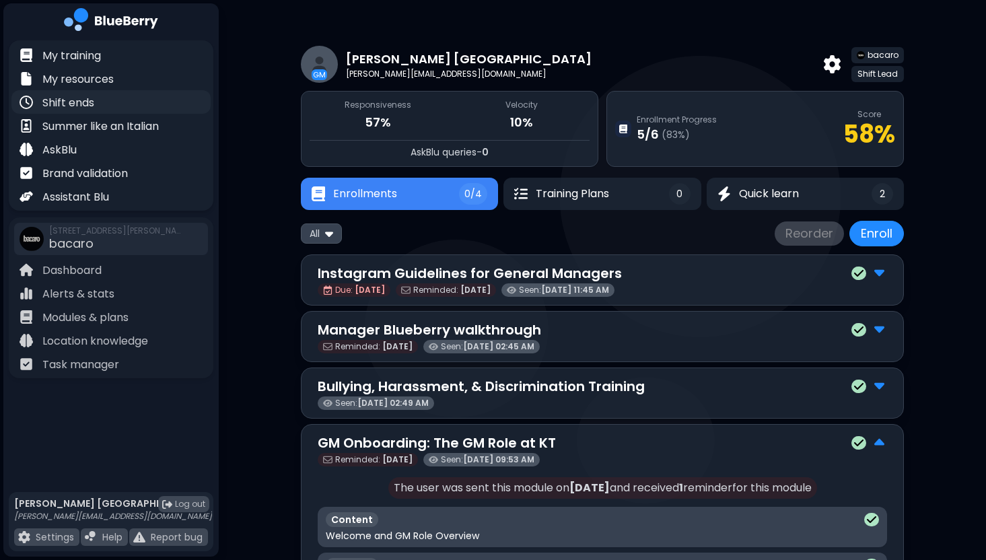
click at [106, 106] on div "Shift ends" at bounding box center [110, 102] width 199 height 24
